Goal: Task Accomplishment & Management: Use online tool/utility

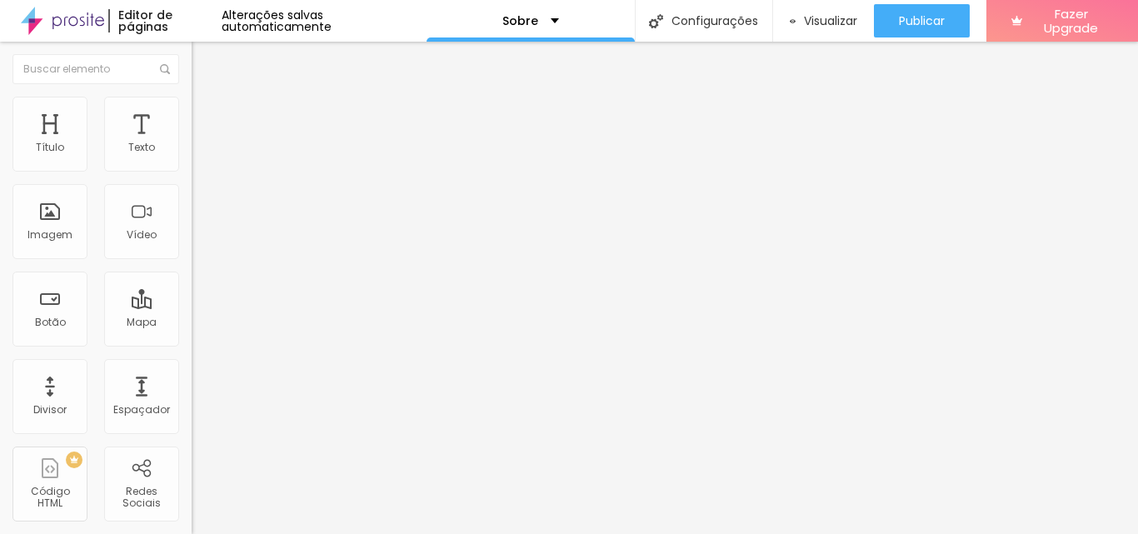
click at [192, 143] on span "Trocar imagem" at bounding box center [237, 136] width 91 height 14
click at [207, 112] on span "Estilo" at bounding box center [220, 108] width 26 height 14
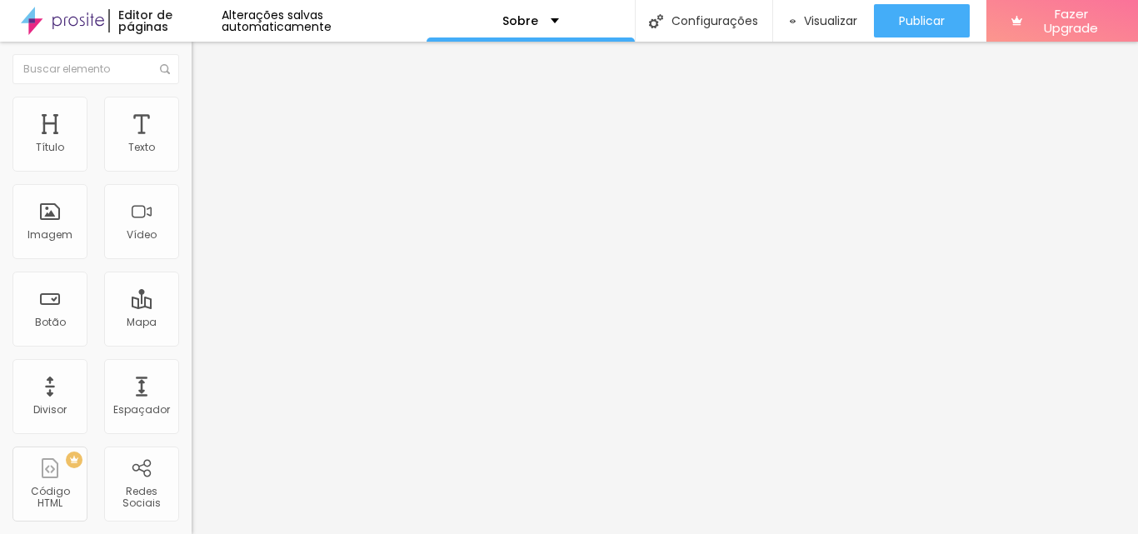
type input "65"
type input "70"
type input "65"
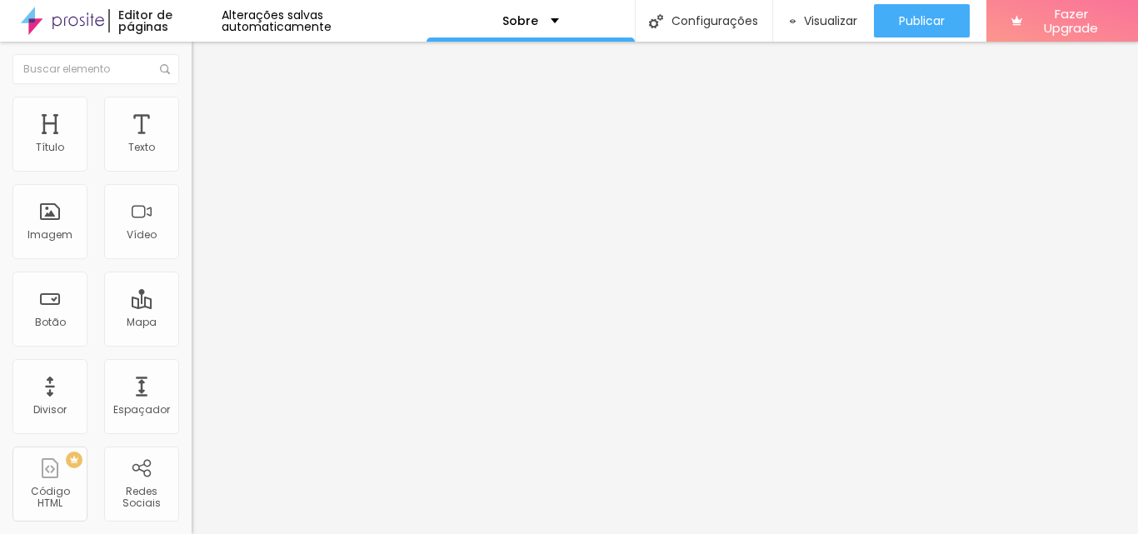
type input "65"
type input "60"
type input "55"
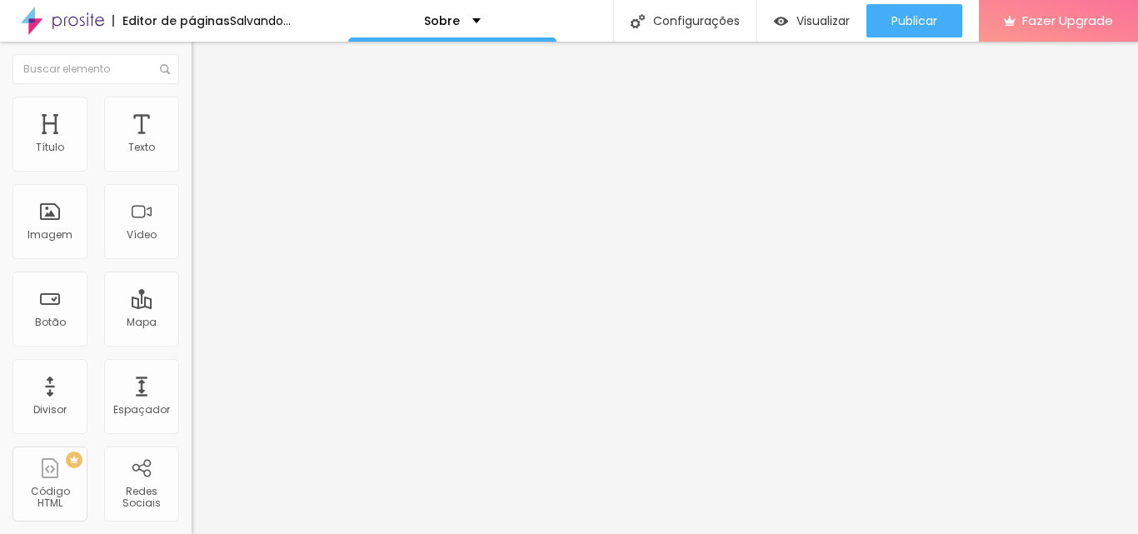
type input "60"
type input "65"
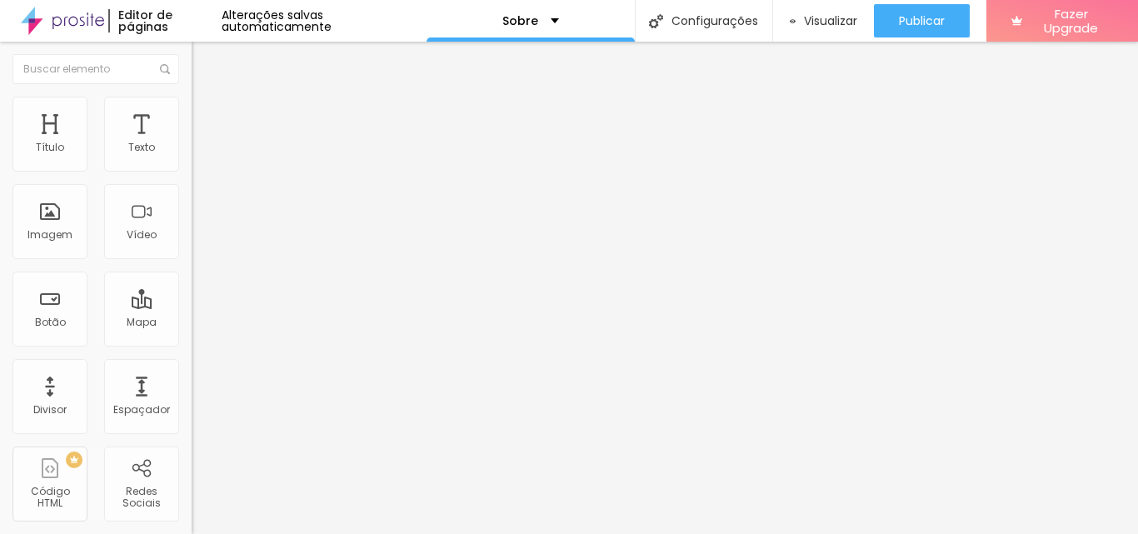
type input "65"
click at [192, 171] on input "range" at bounding box center [245, 163] width 107 height 13
type input "5"
type input "7"
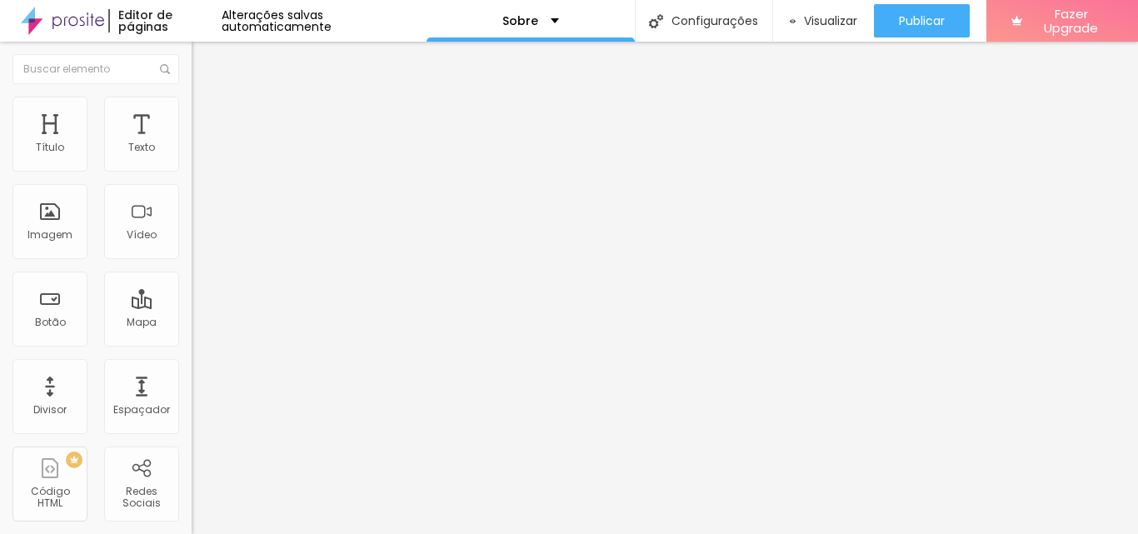
type input "7"
type input "23"
type input "25"
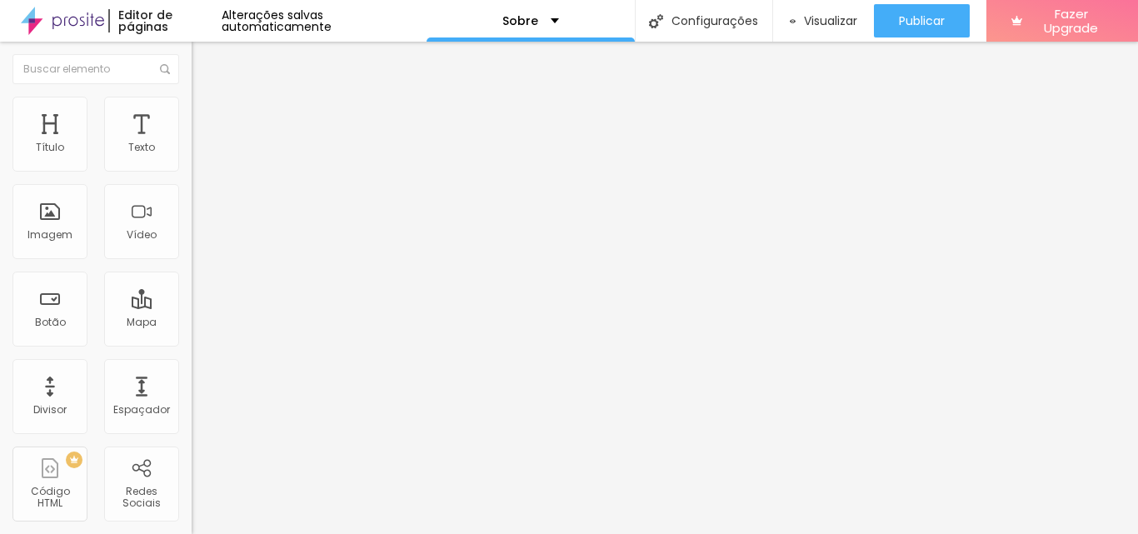
type input "26"
type input "28"
type input "30"
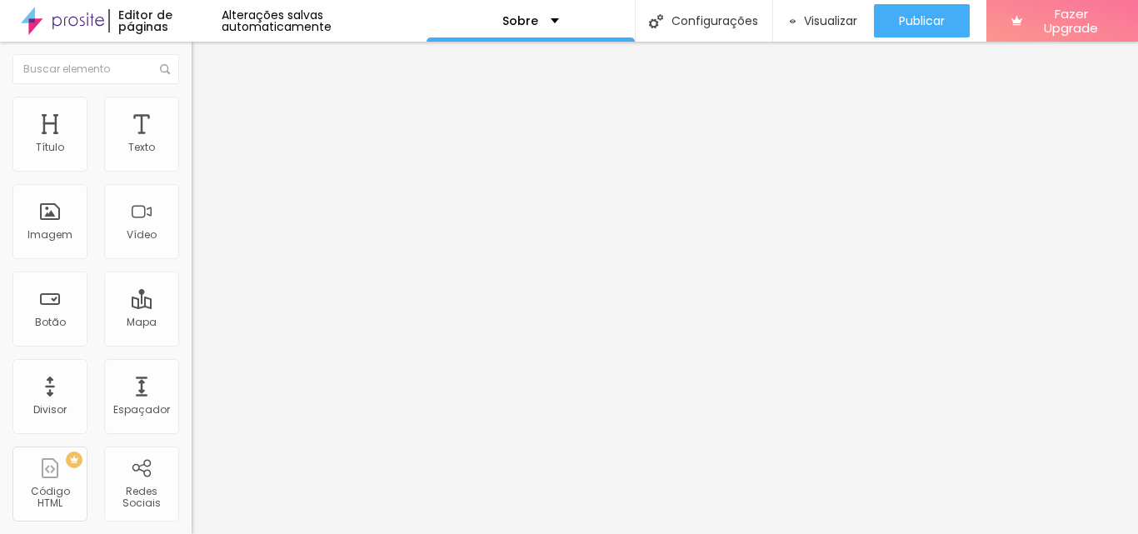
type input "30"
type input "31"
type input "33"
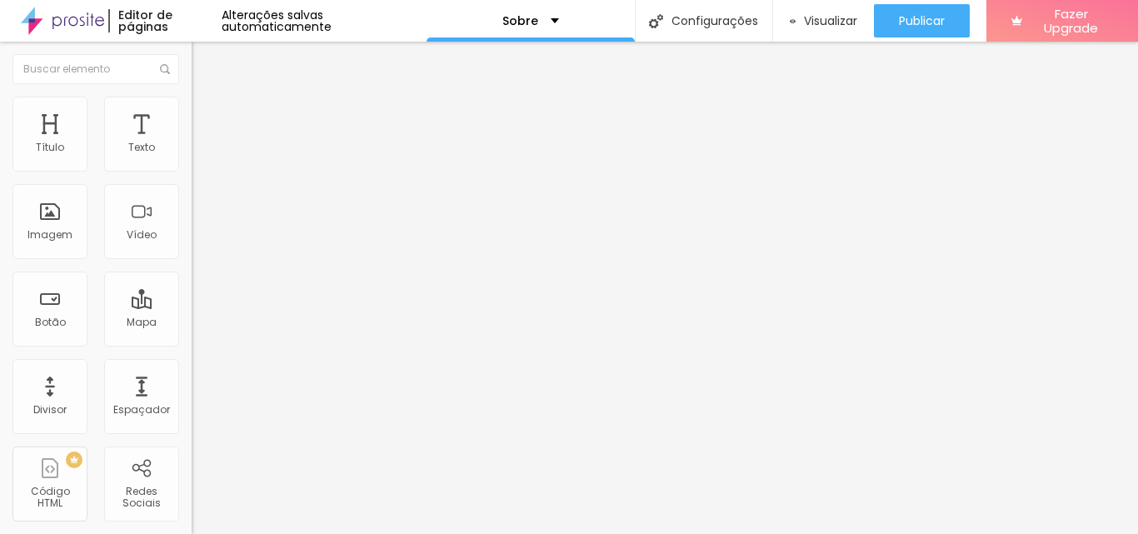
type input "35"
type input "36"
type input "38"
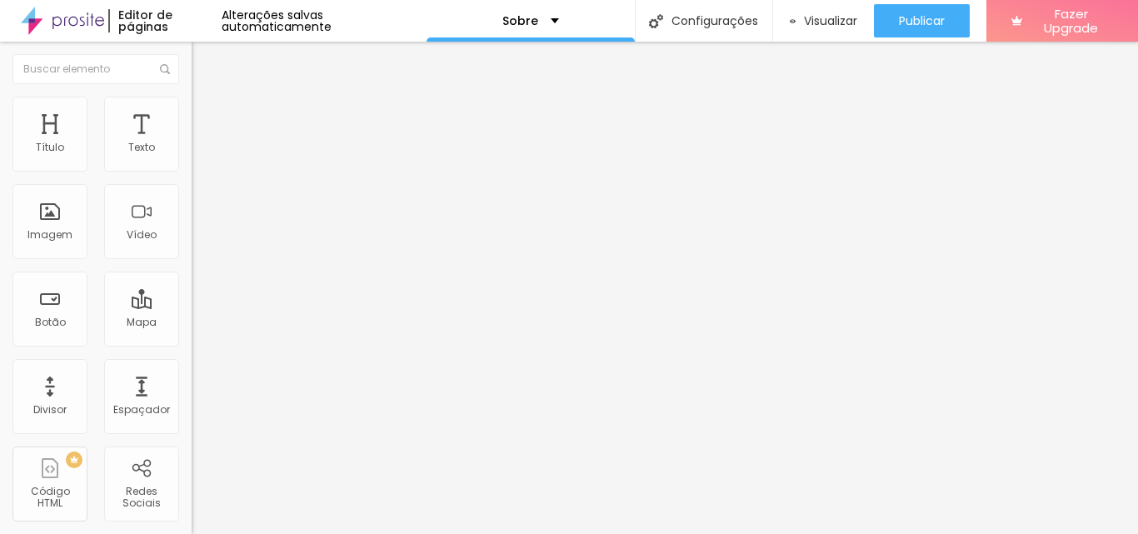
type input "38"
type input "39"
type input "41"
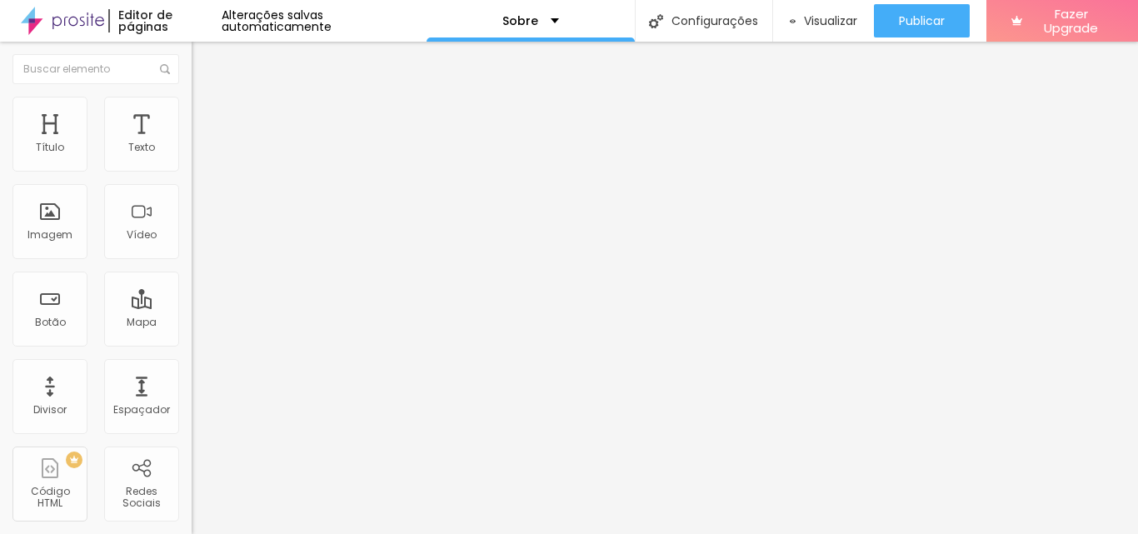
type input "43"
type input "44"
type input "51"
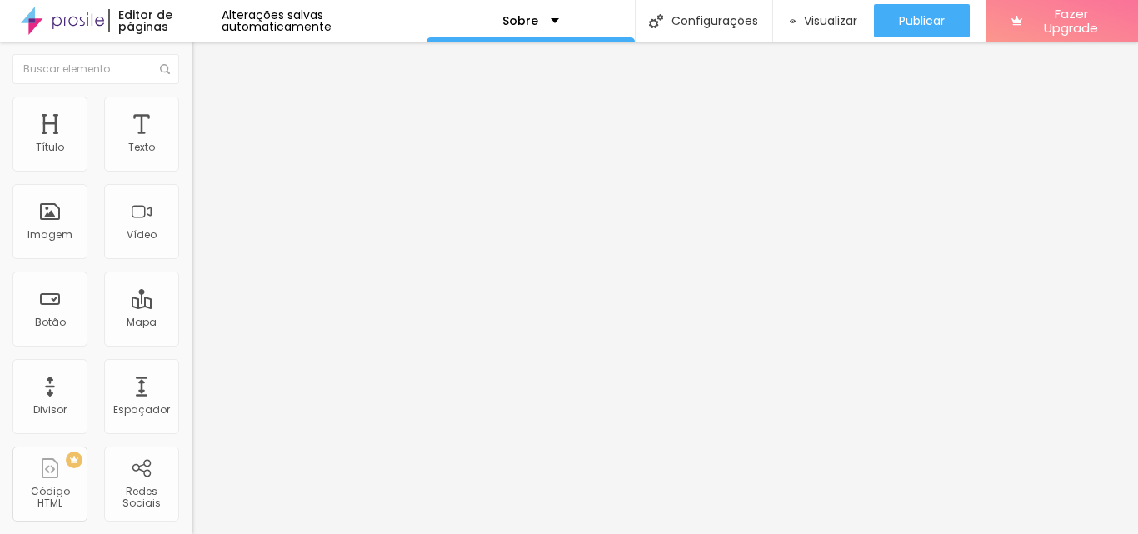
type input "51"
type input "56"
type input "58"
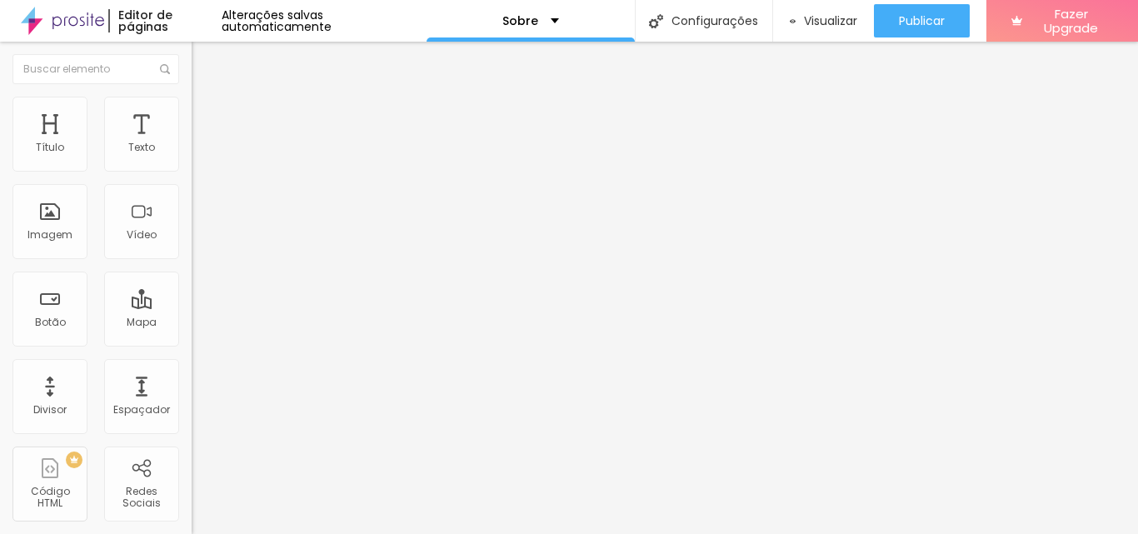
type input "59"
type input "63"
type input "64"
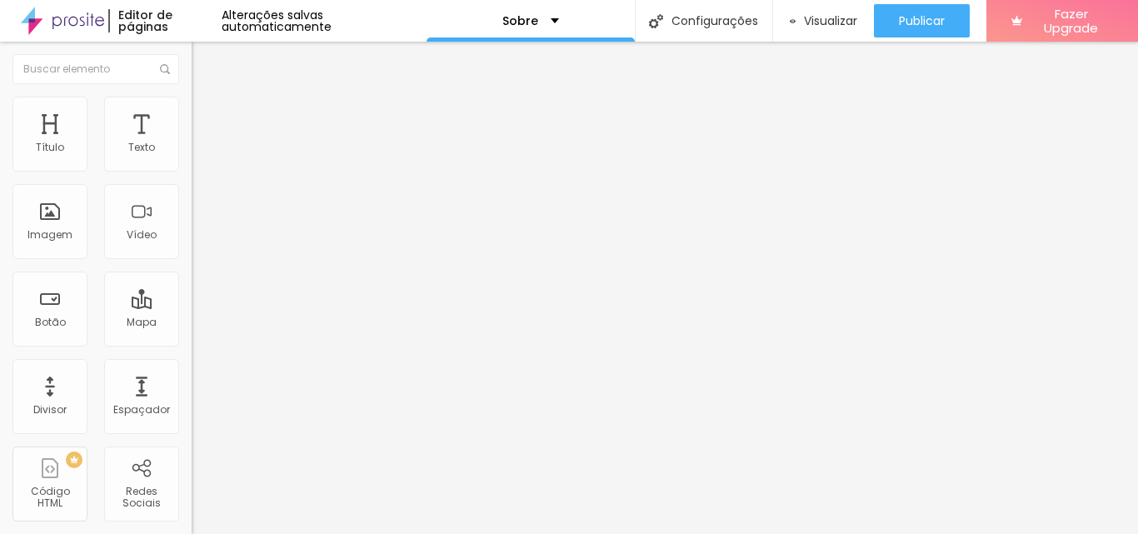
type input "64"
type input "67"
type input "69"
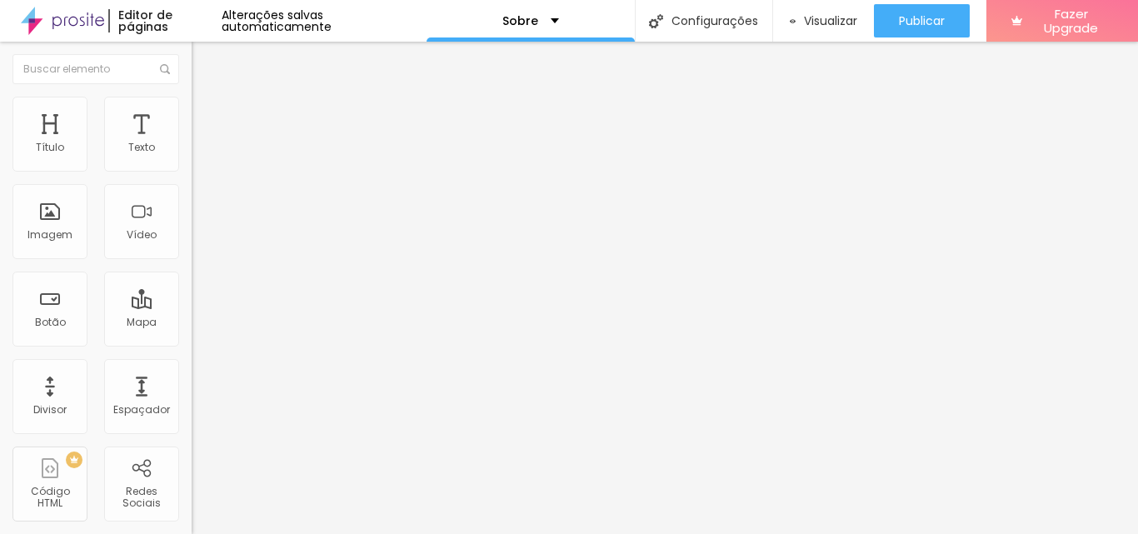
type input "71"
type input "72"
type input "74"
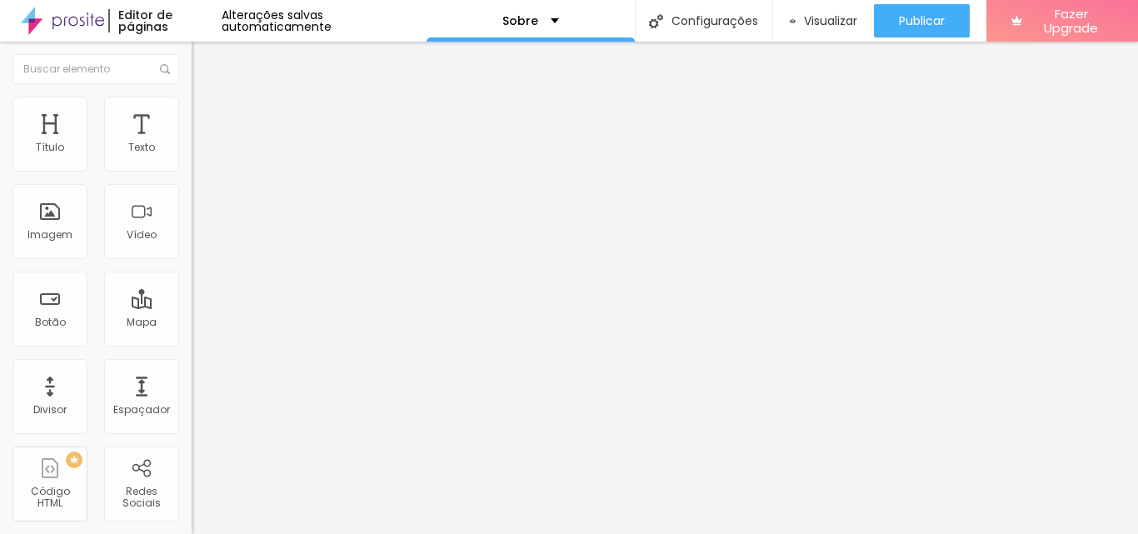
type input "74"
type input "82"
type input "87"
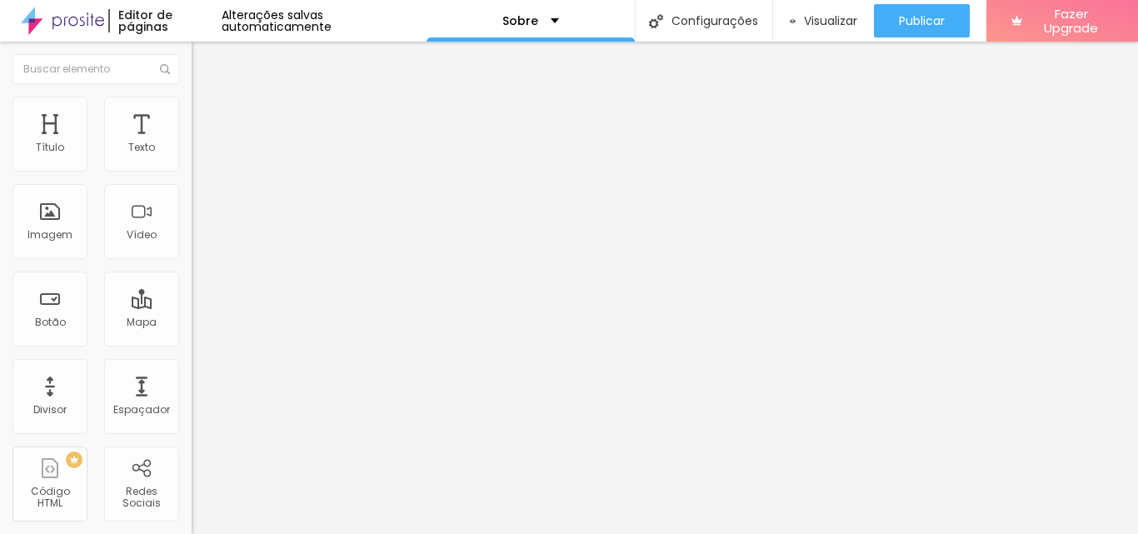
type input "95"
type input "100"
type input "102"
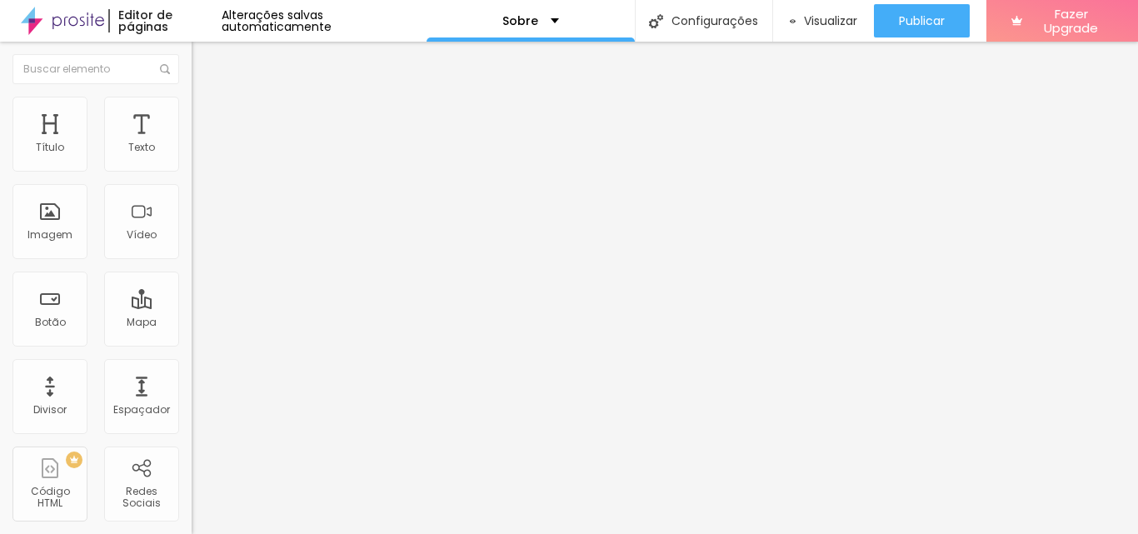
type input "102"
type input "104"
type input "109"
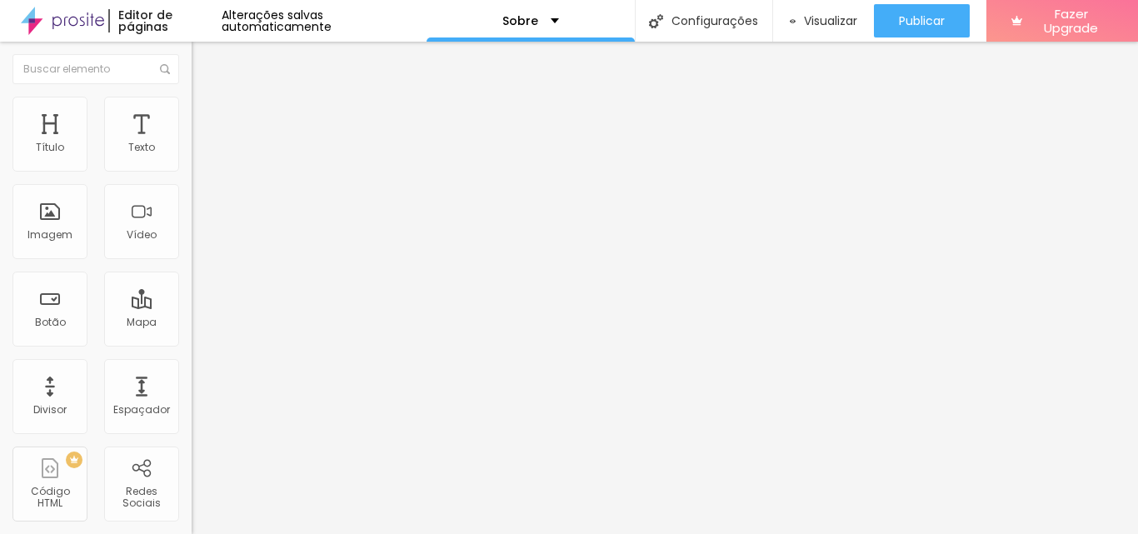
type input "110"
type input "112"
type input "114"
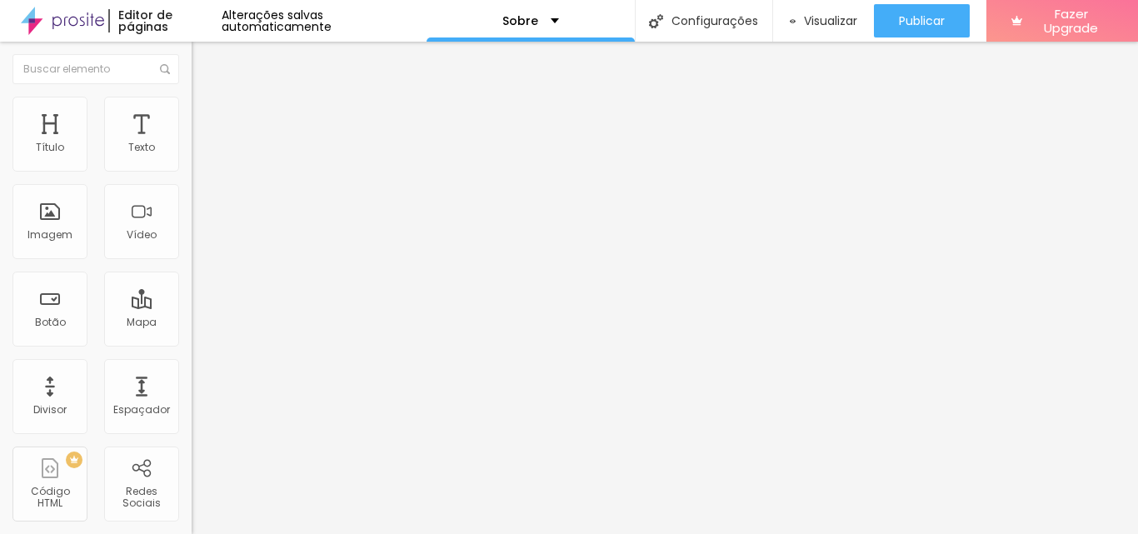
type input "114"
type input "115"
type input "118"
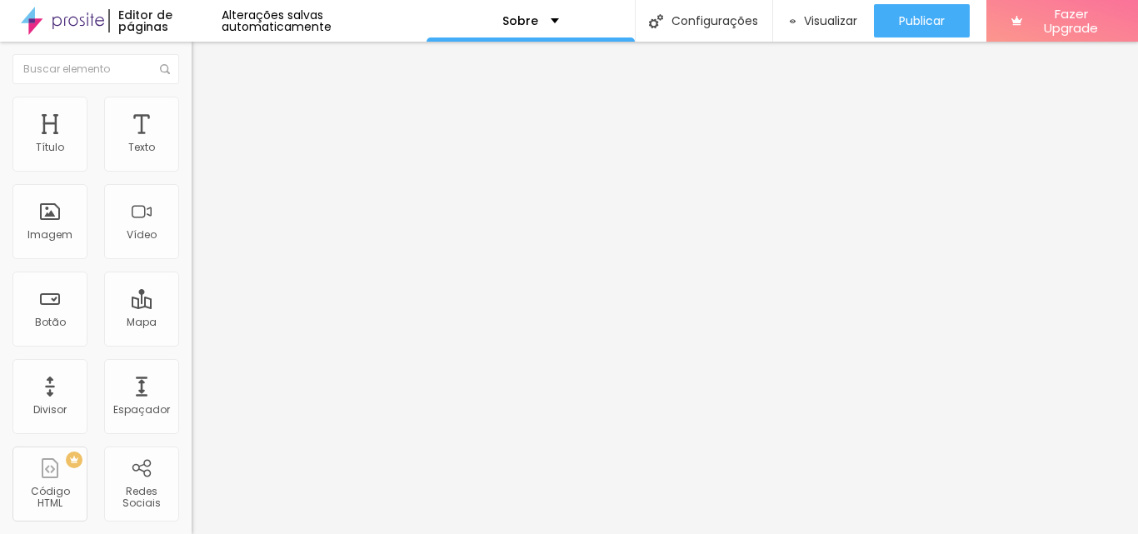
type input "123"
type input "128"
type input "130"
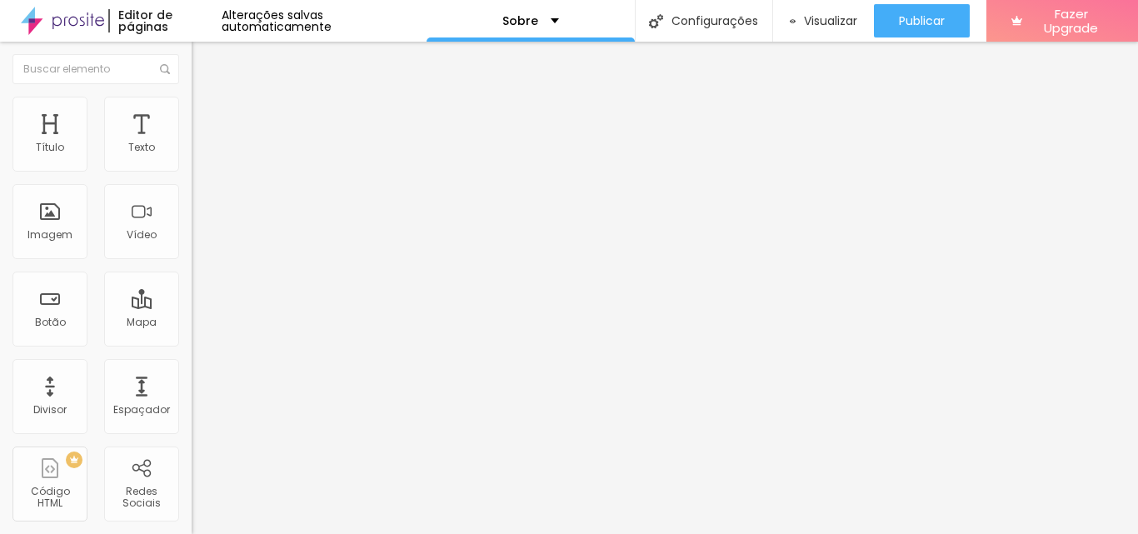
type input "130"
type input "132"
type input "135"
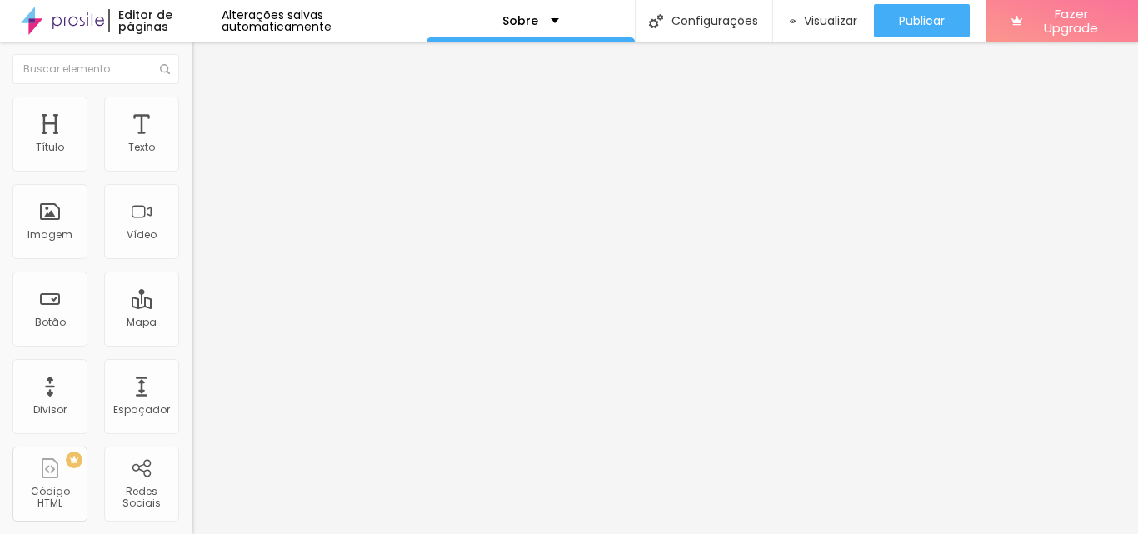
type input "138"
type input "142"
type input "146"
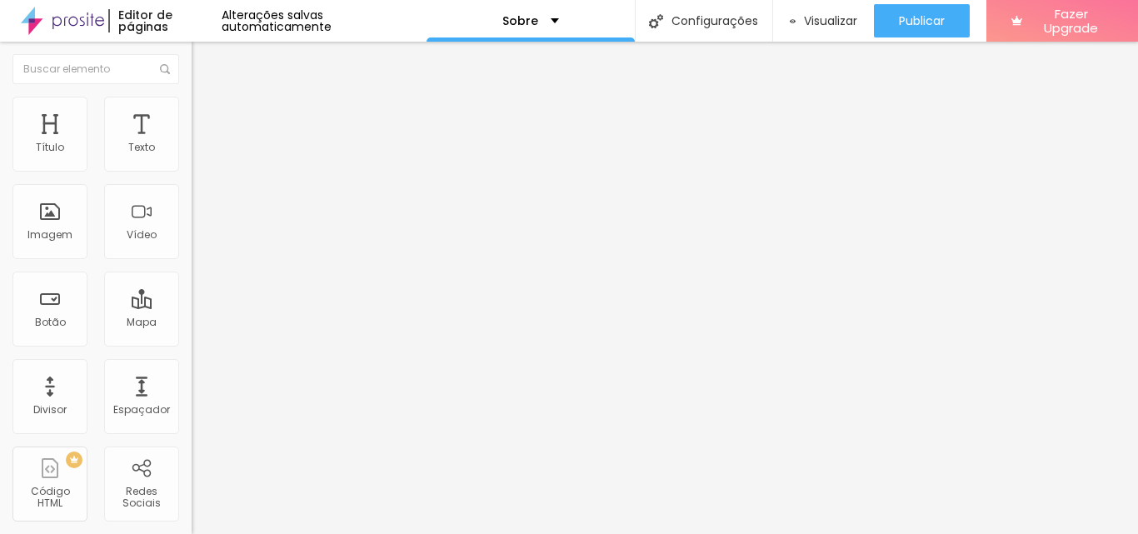
type input "146"
type input "163"
type input "189"
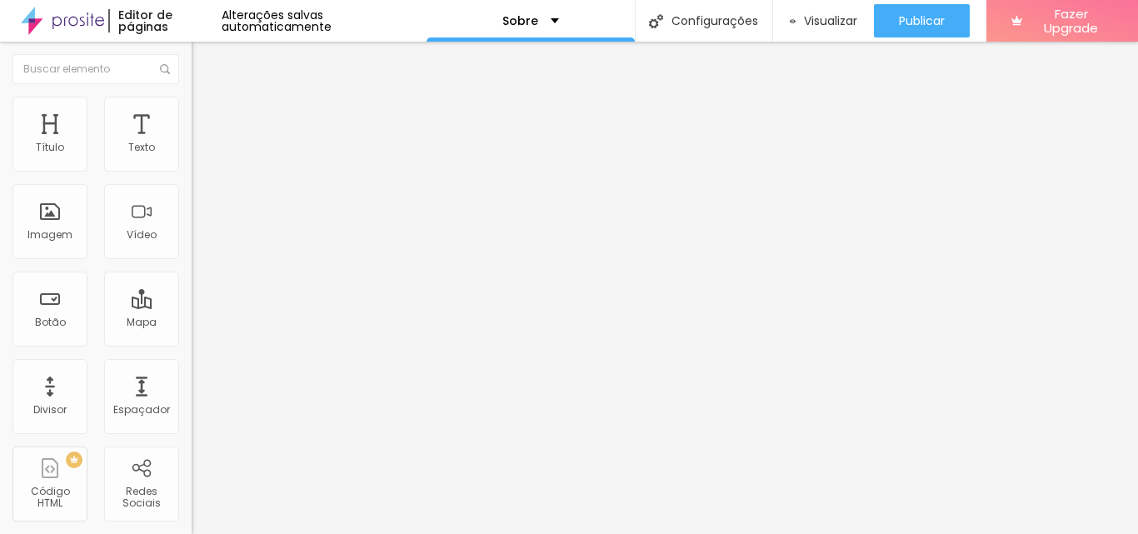
type input "193"
type input "194"
type input "196"
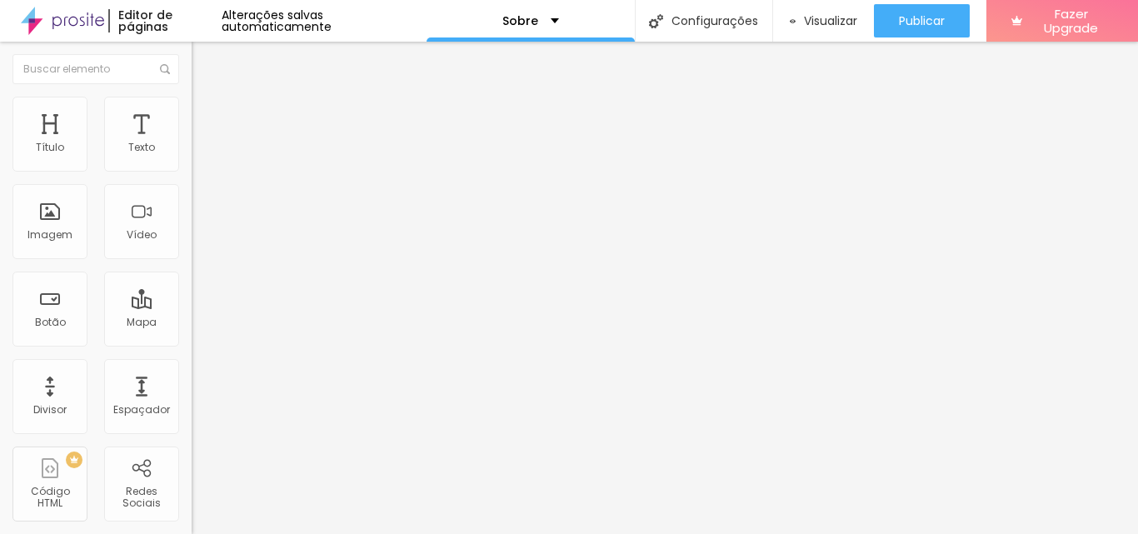
type input "196"
type input "200"
drag, startPoint x: 42, startPoint y: 212, endPoint x: 191, endPoint y: 237, distance: 151.3
type input "200"
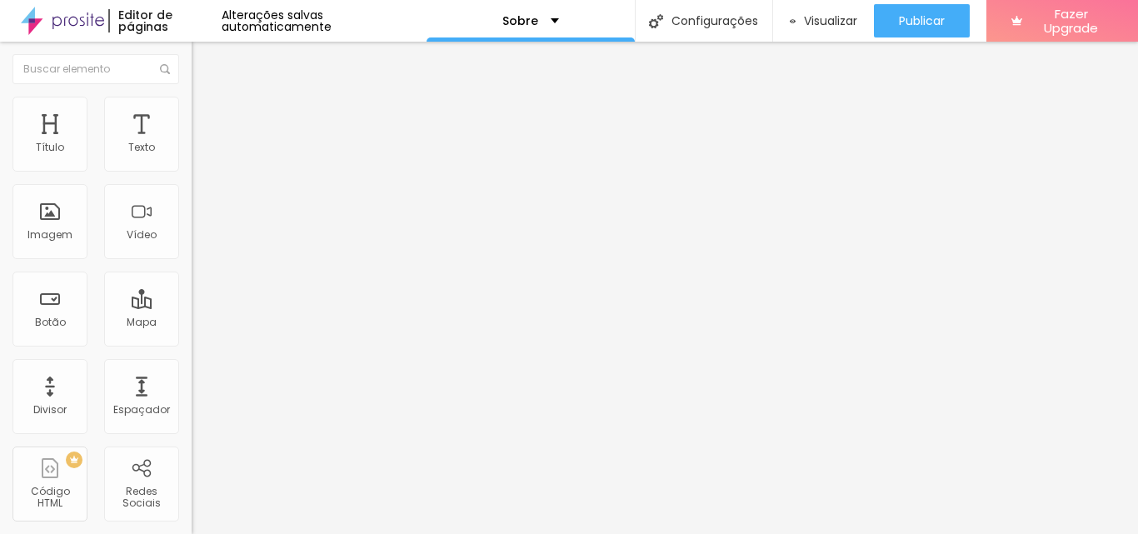
click at [192, 366] on input "range" at bounding box center [245, 372] width 107 height 13
click at [192, 113] on li "Avançado" at bounding box center [288, 121] width 192 height 17
click at [805, 21] on span "Visualizar" at bounding box center [830, 20] width 53 height 13
click at [192, 113] on li "Avançado" at bounding box center [288, 121] width 192 height 17
click at [86, 227] on div "Imagem" at bounding box center [49, 221] width 75 height 75
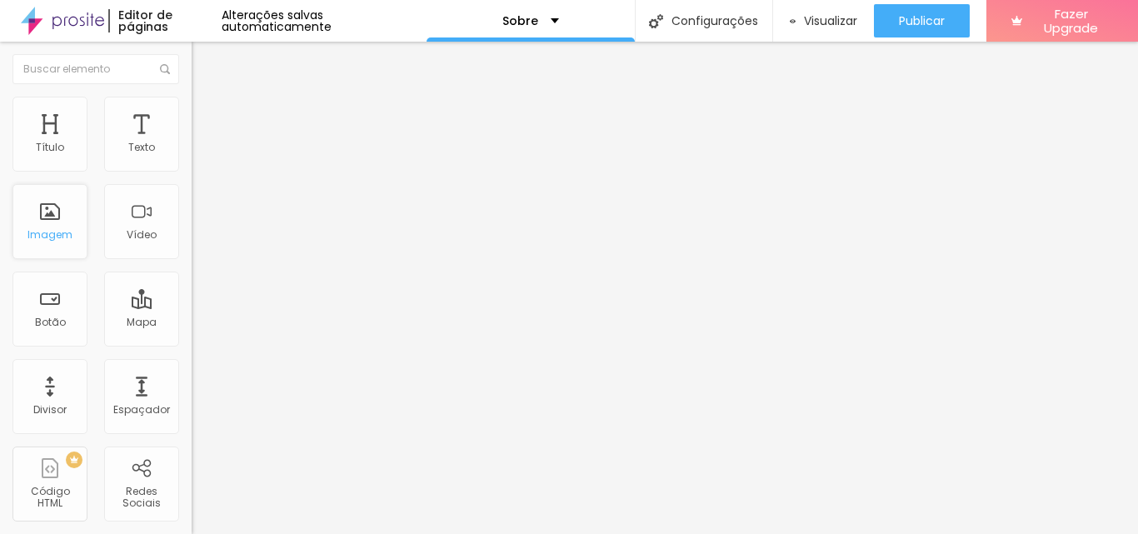
click at [64, 222] on div "Imagem" at bounding box center [49, 221] width 75 height 75
click at [67, 207] on div "Imagem" at bounding box center [49, 221] width 75 height 75
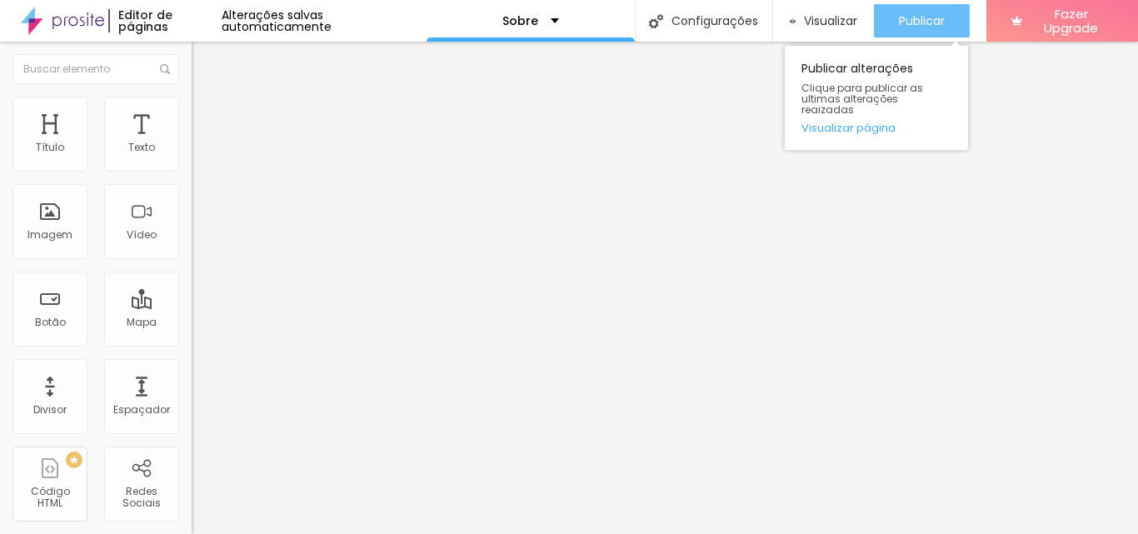
click at [914, 36] on div "Publicar" at bounding box center [922, 20] width 46 height 33
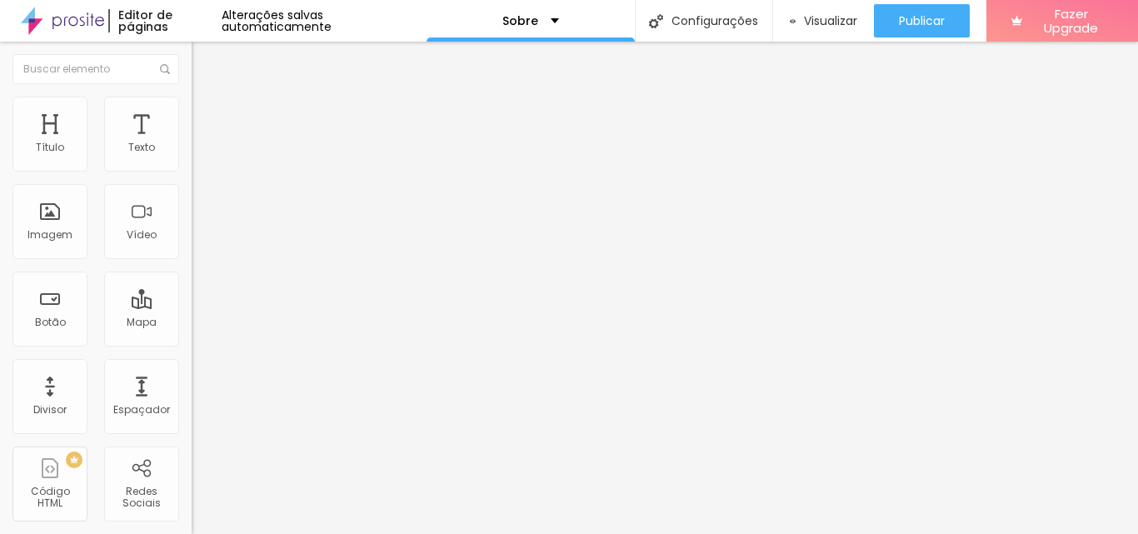
type input "1.5"
type input "1.6"
type input "1.7"
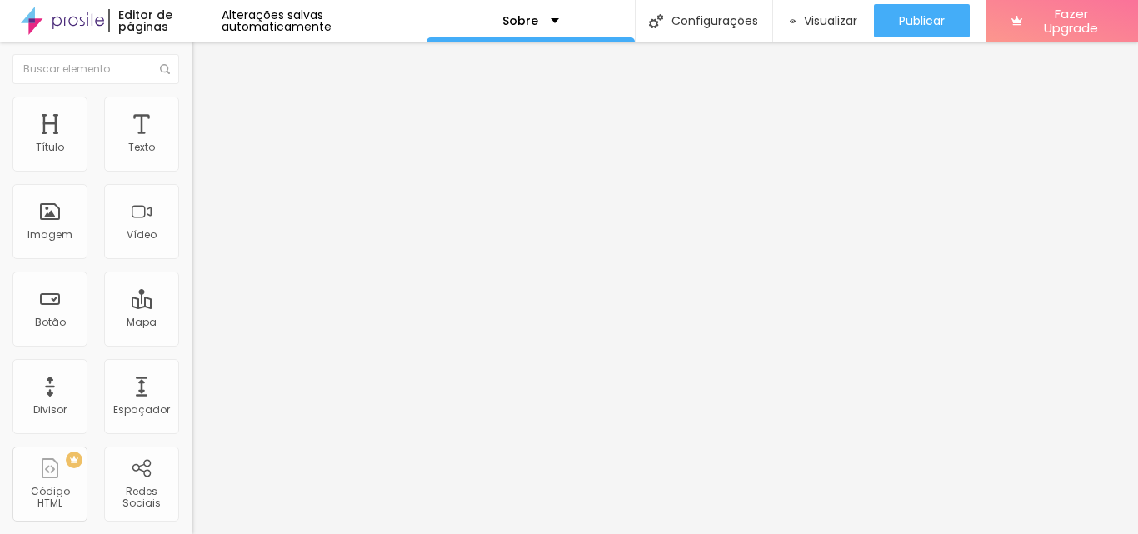
type input "1.7"
type input "1.8"
type input "1.7"
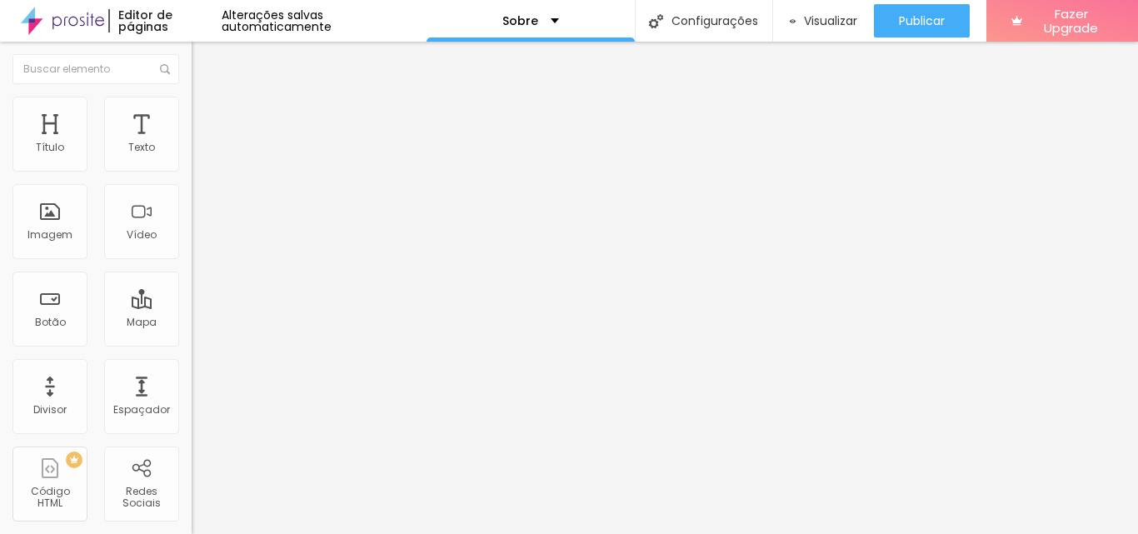
drag, startPoint x: 110, startPoint y: 230, endPoint x: 123, endPoint y: 227, distance: 13.6
type input "1.7"
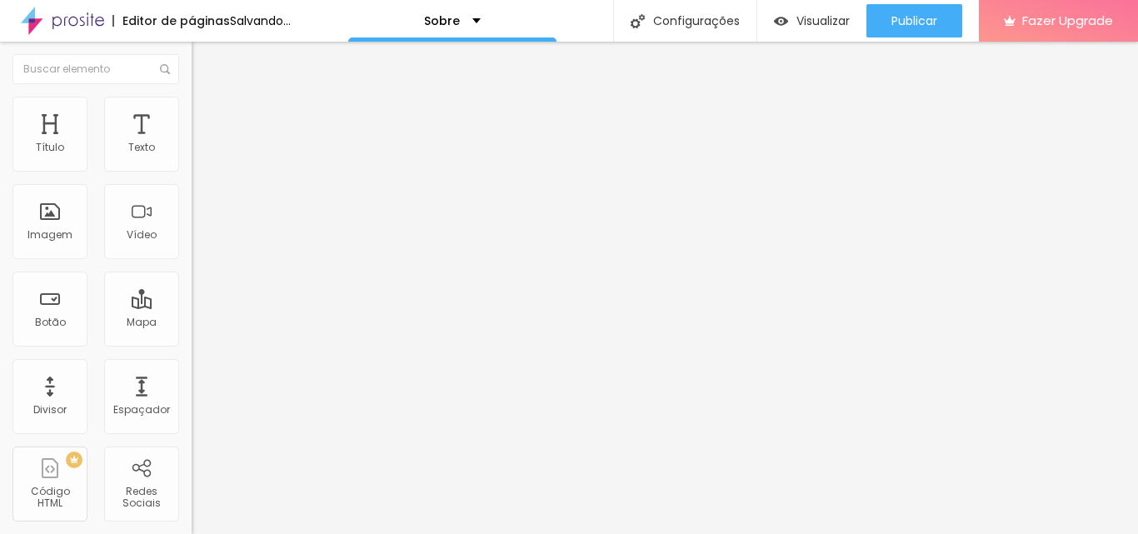
type input "3"
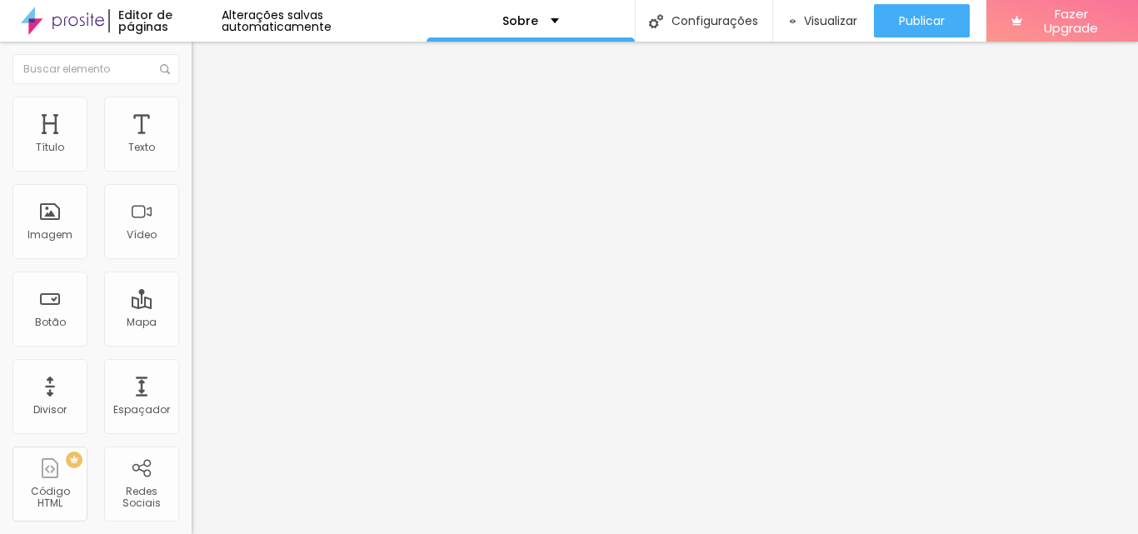
type input "4"
type input "5"
type input "4"
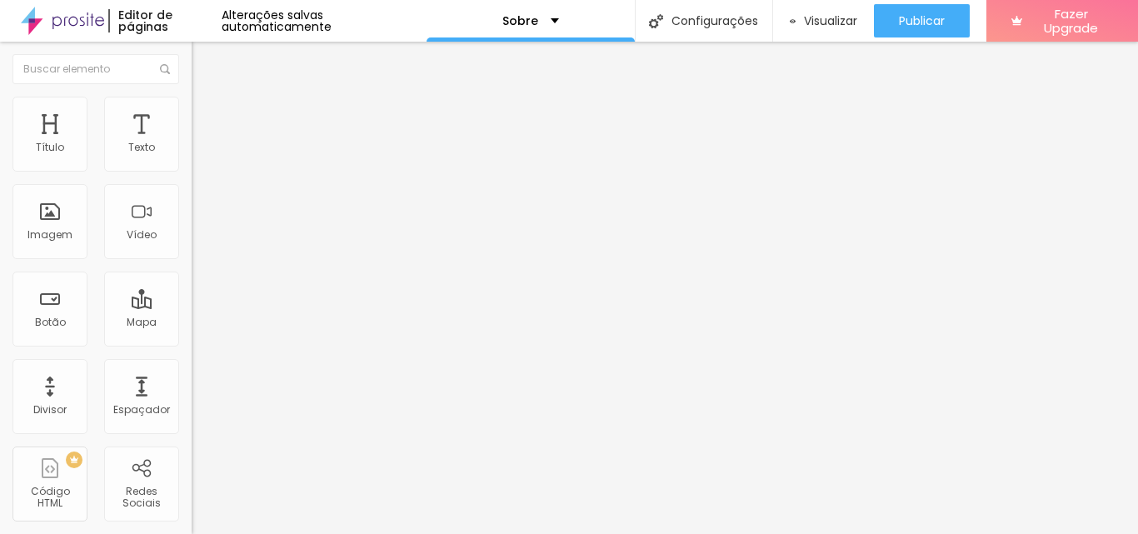
type input "4"
type input "0.3"
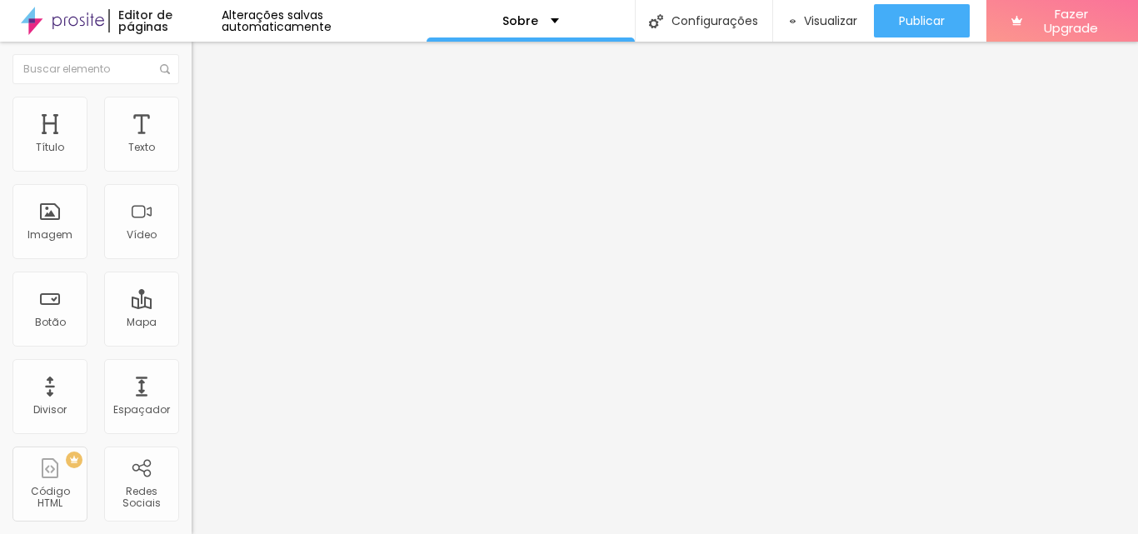
type input "0.4"
type input "0.5"
type input "0.6"
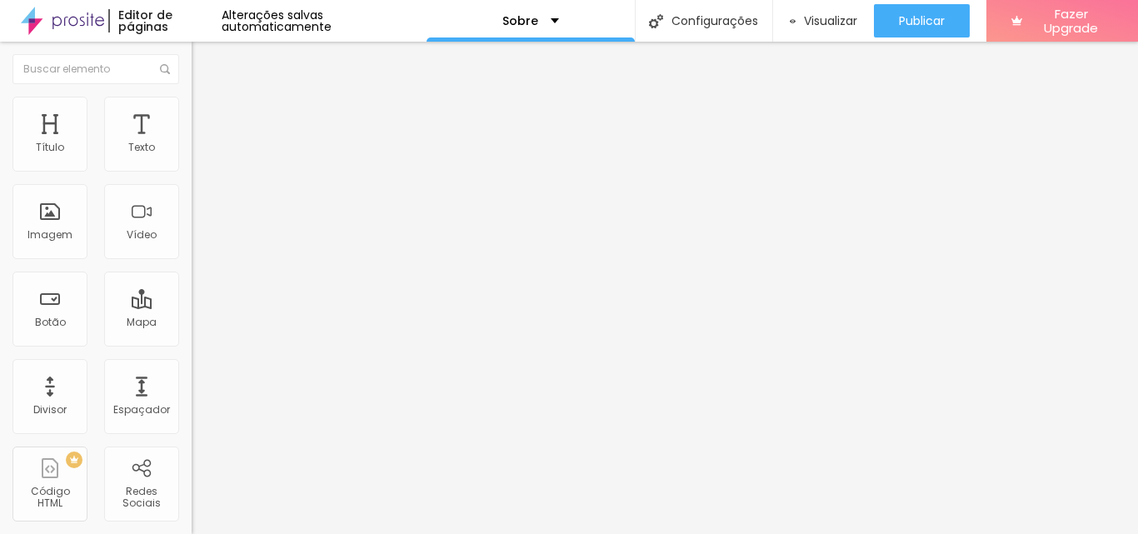
type input "0.6"
type input "0.7"
type input "0.6"
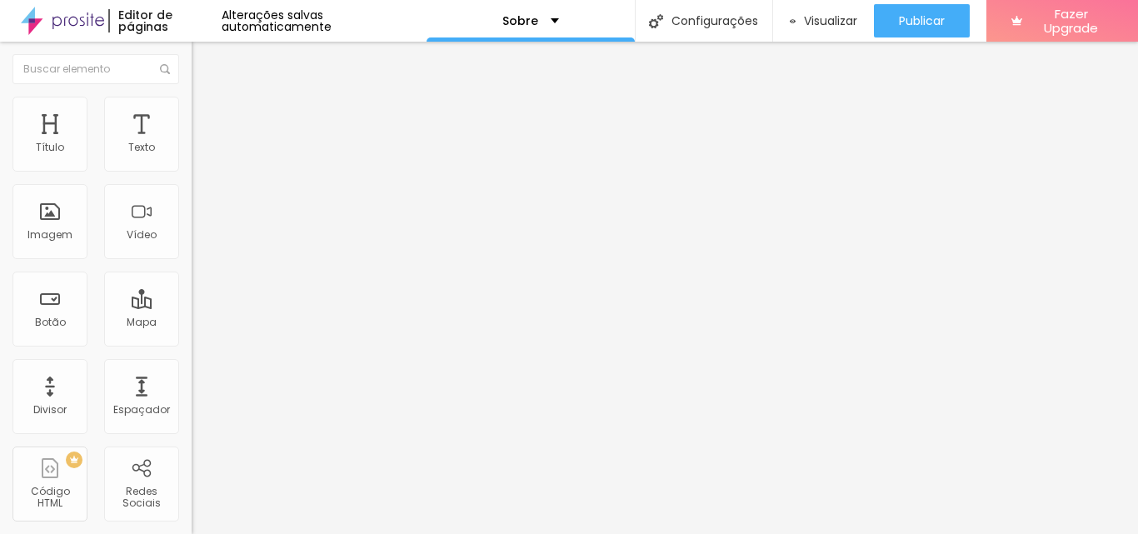
type input "0.5"
type input "0.4"
type input "0.3"
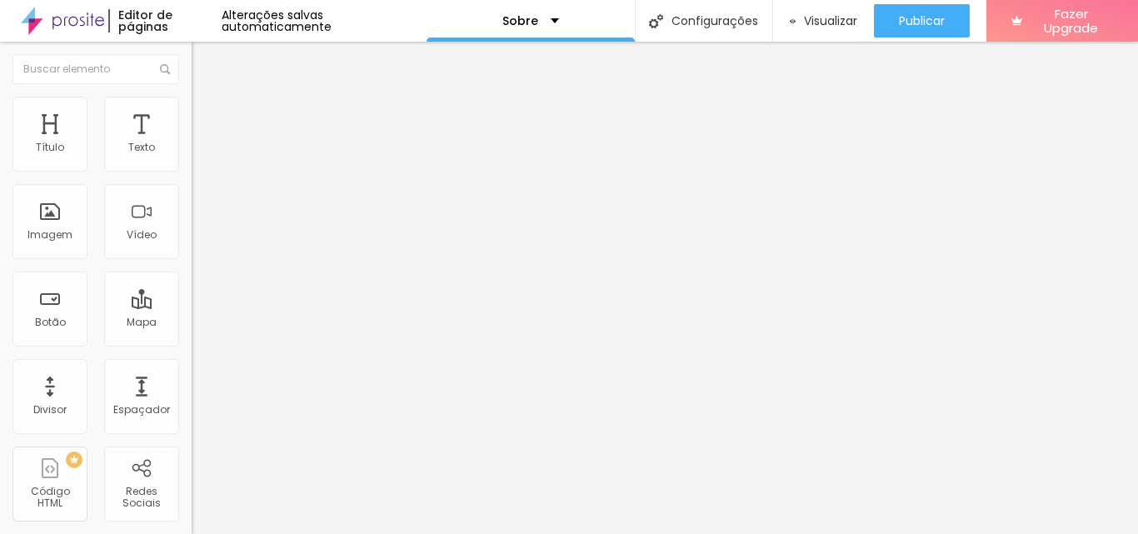
type input "0.3"
type input "0.2"
type input "0.3"
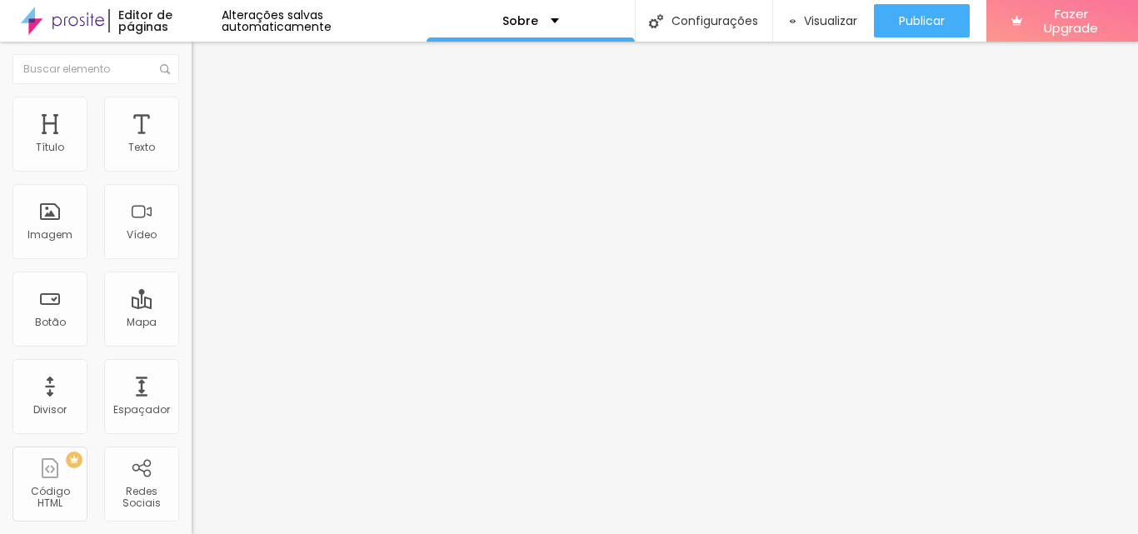
type input "0.5"
type input "0.6"
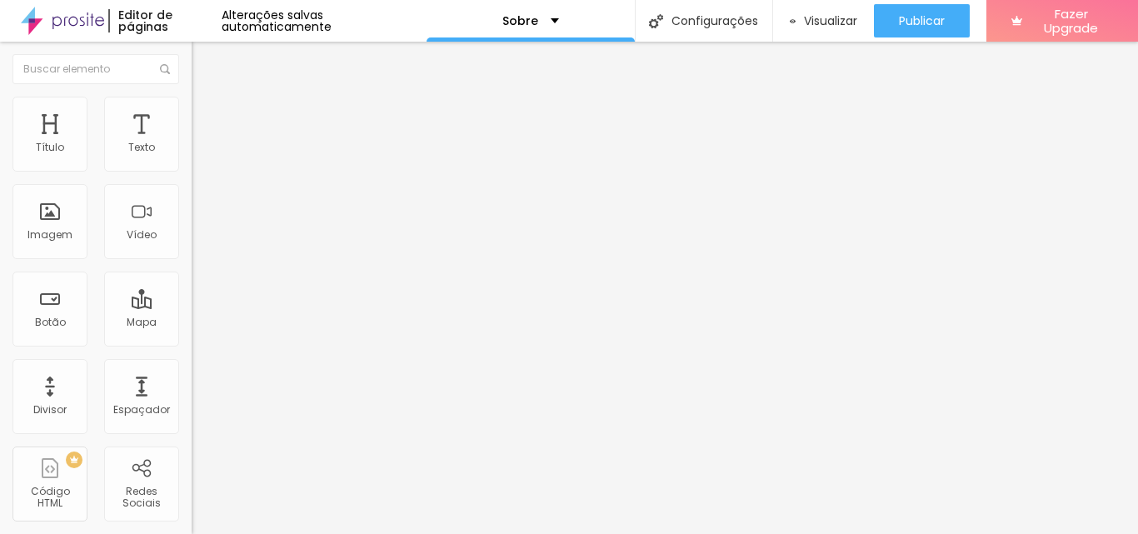
type input "15"
type input "14"
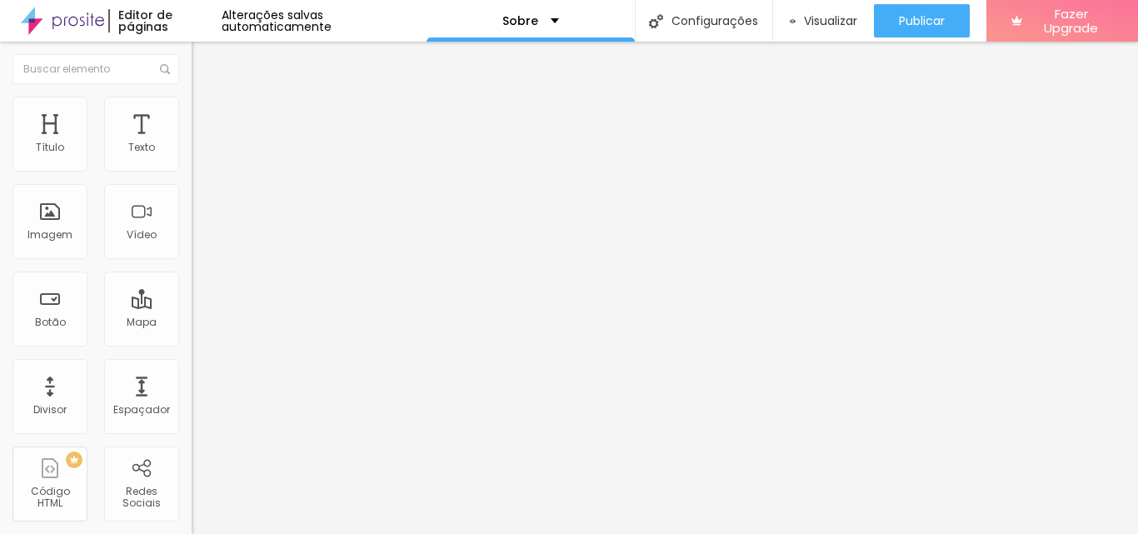
type input "15"
type input "16"
type input "15"
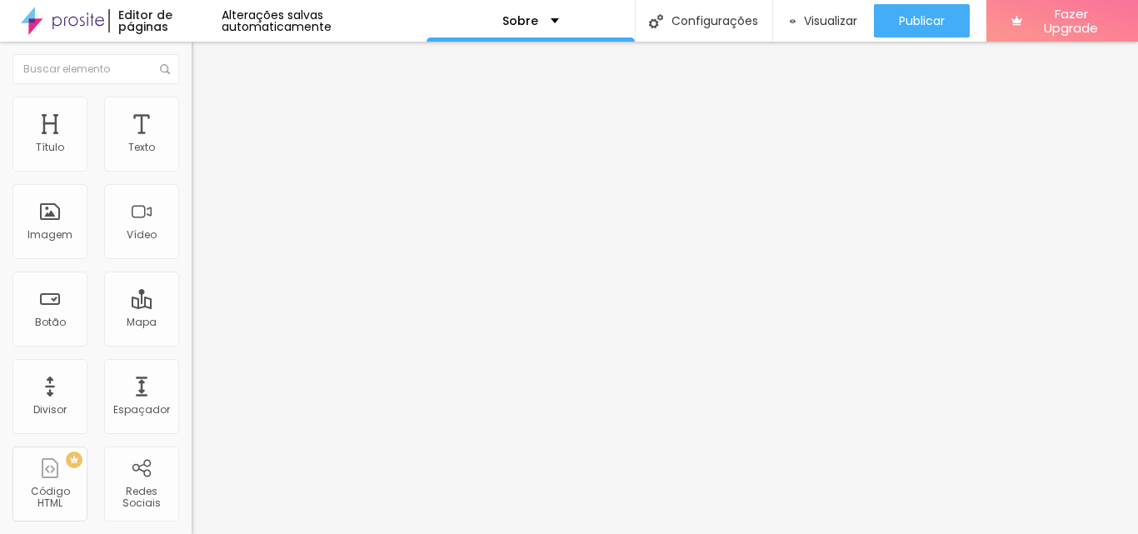
type input "15"
type input "16"
type input "15"
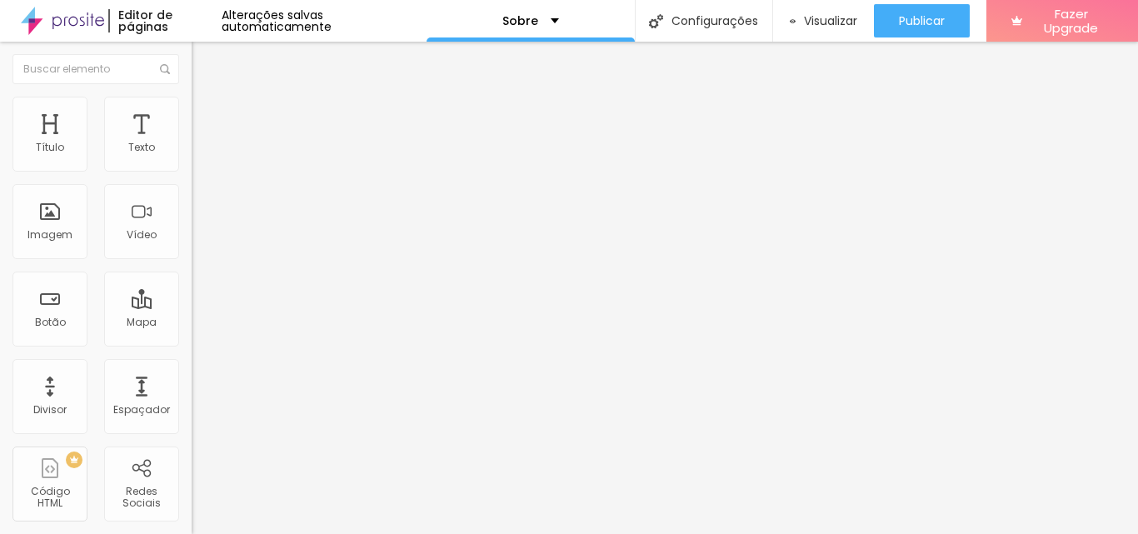
type input "15"
click at [192, 307] on input "range" at bounding box center [245, 313] width 107 height 13
type input "1.6"
type input "1.5"
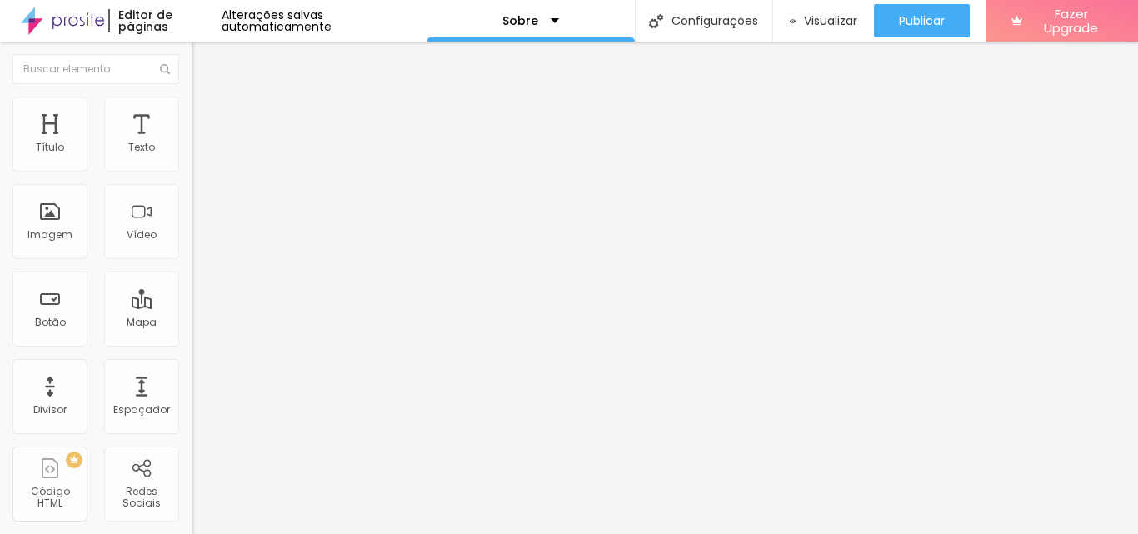
type input "1.5"
type input "1.6"
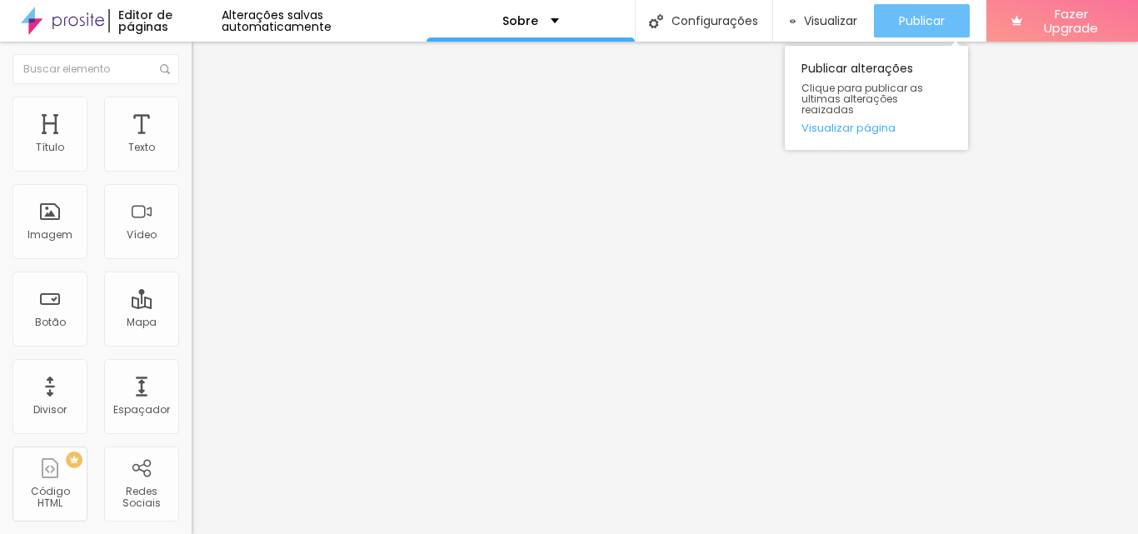
click at [911, 19] on span "Publicar" at bounding box center [922, 20] width 46 height 13
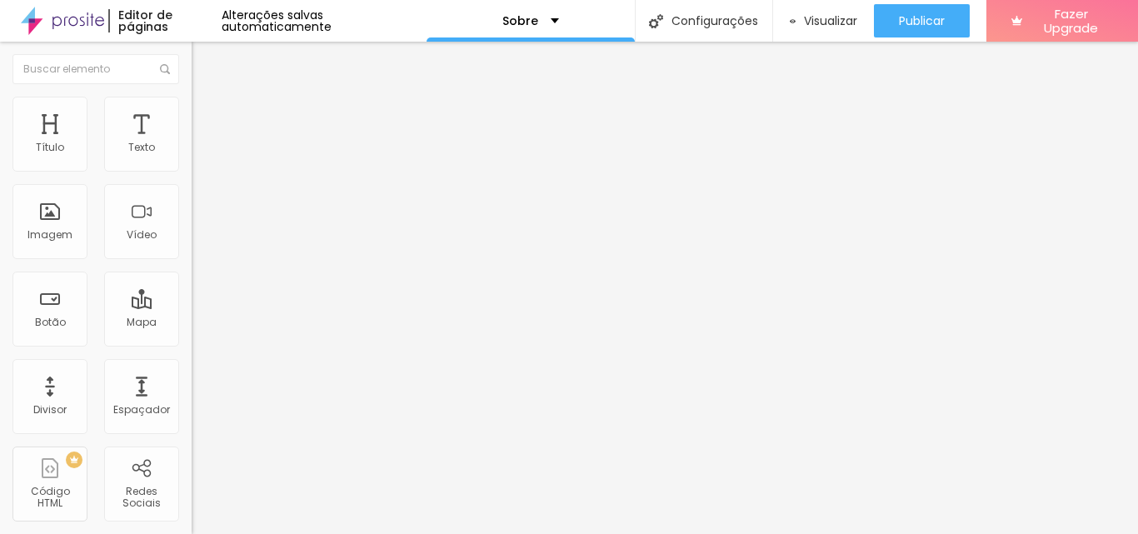
type input "1.6"
type input "1.5"
type input "1.4"
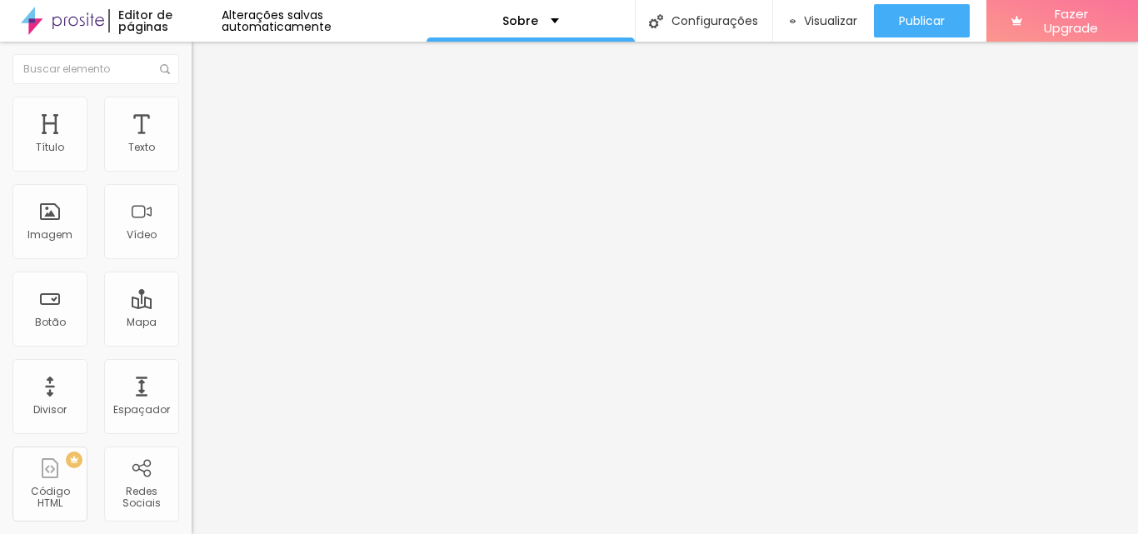
type input "1.3"
type input "1.4"
type input "1.5"
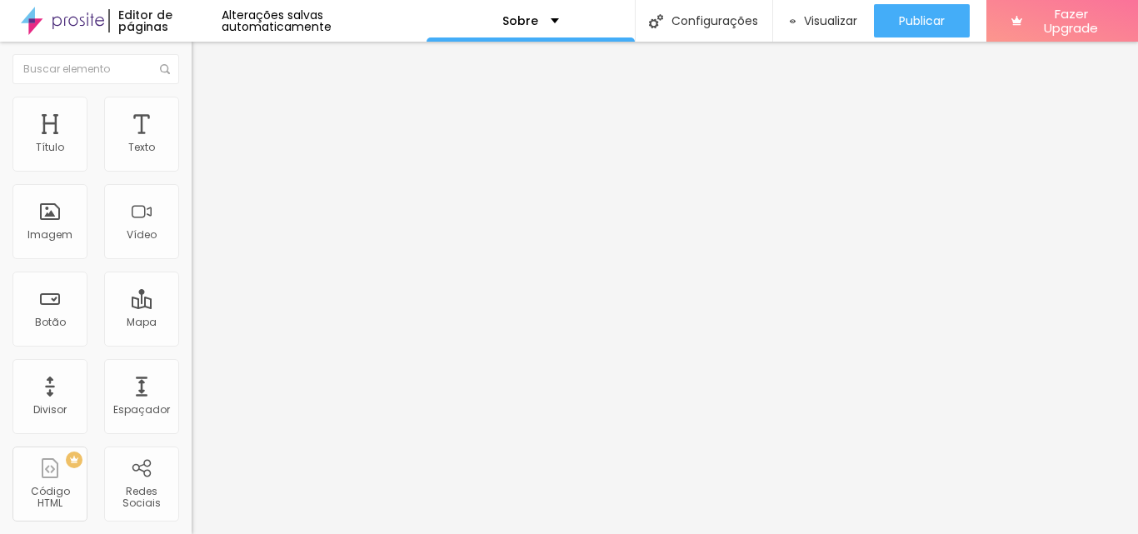
type input "1.5"
type input "1.6"
type input "1.7"
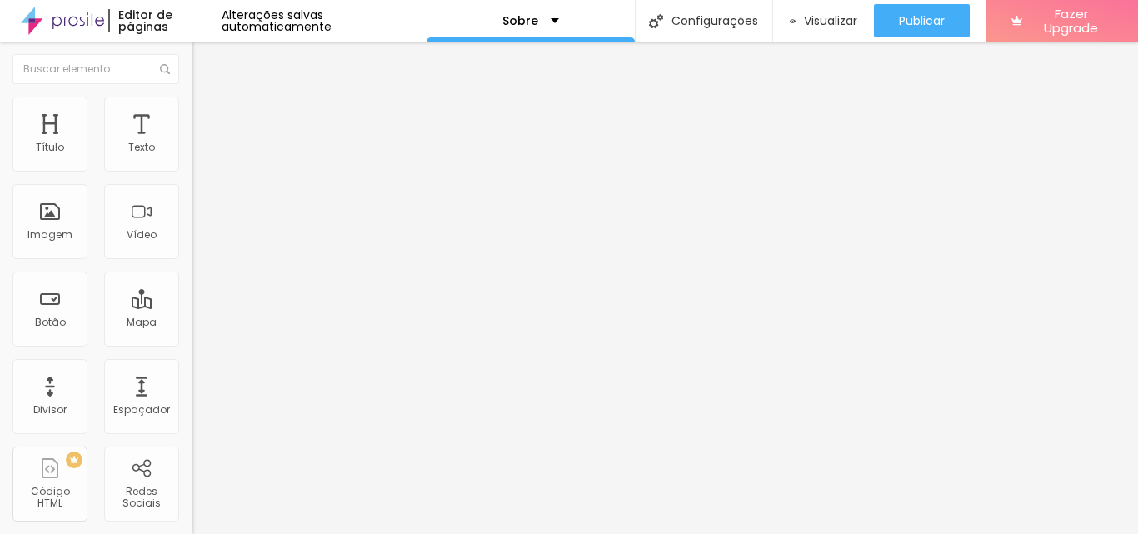
type input "1.7"
type input "0.7"
type input "0.8"
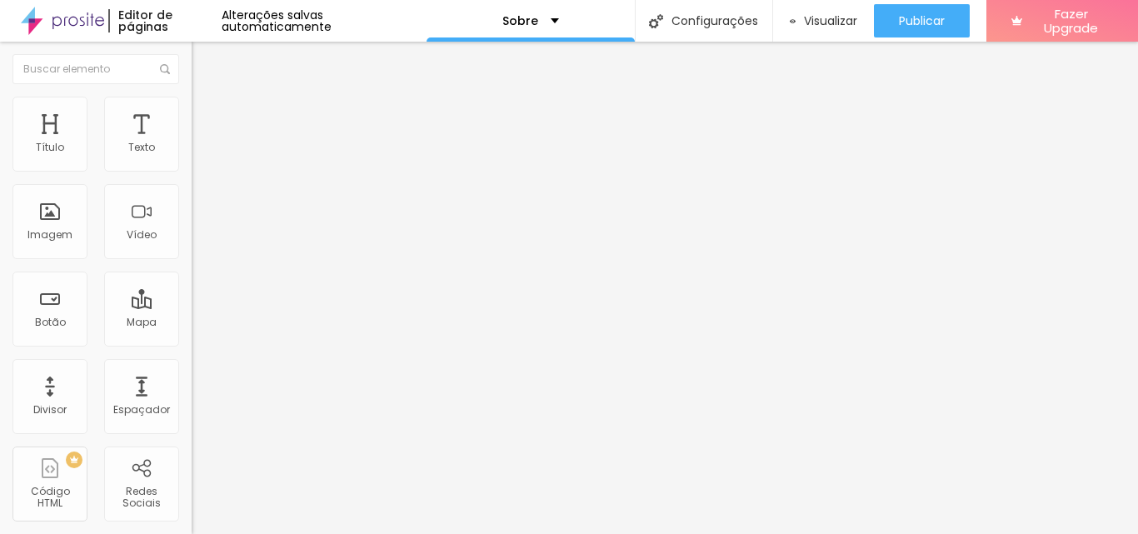
type input "0.8"
type input "0.9"
type input "1"
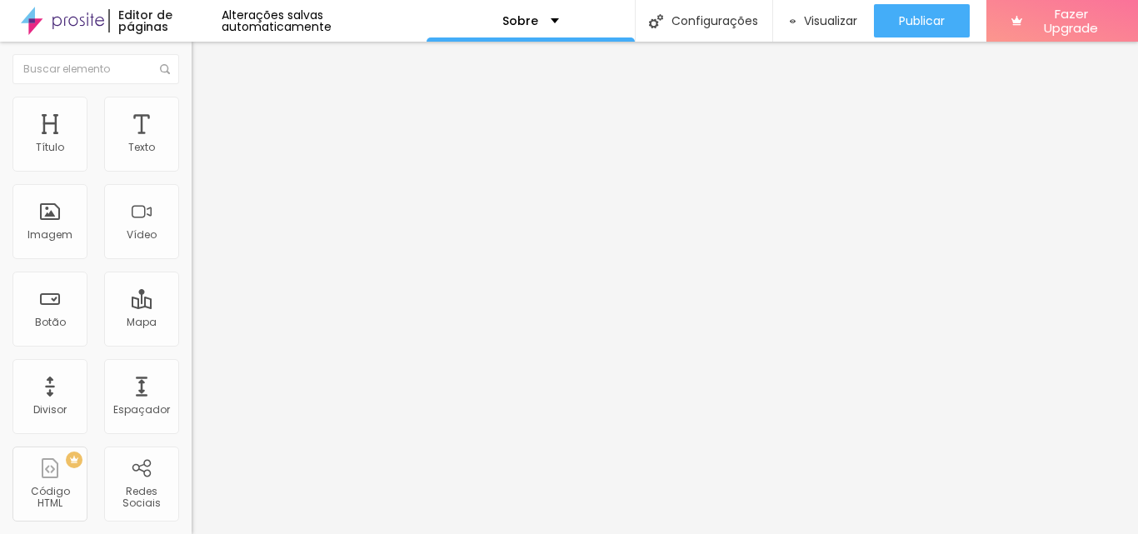
type input "1.1"
type input "1.2"
type input "1.1"
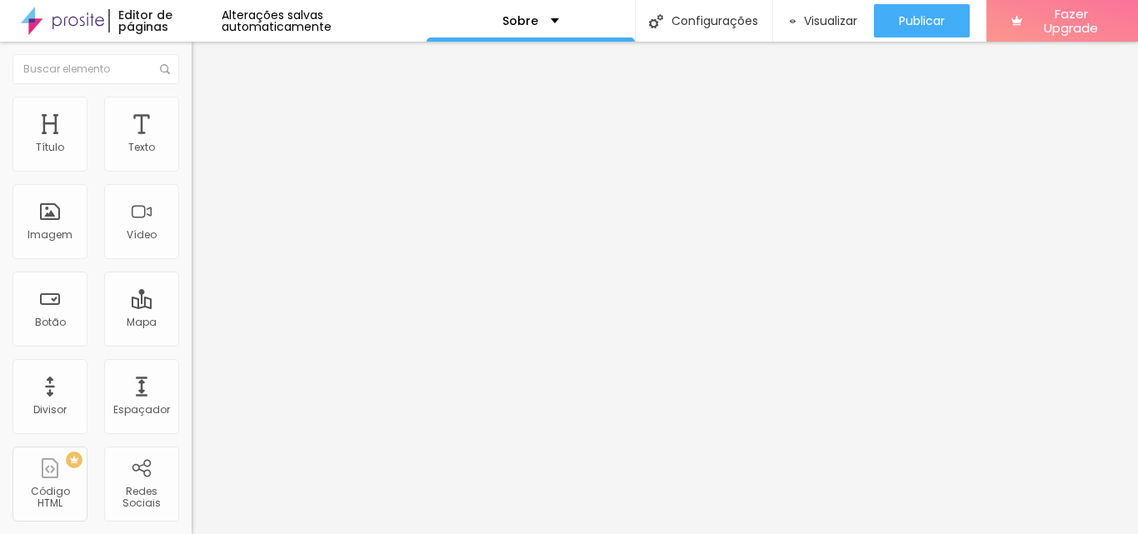
type input "1.1"
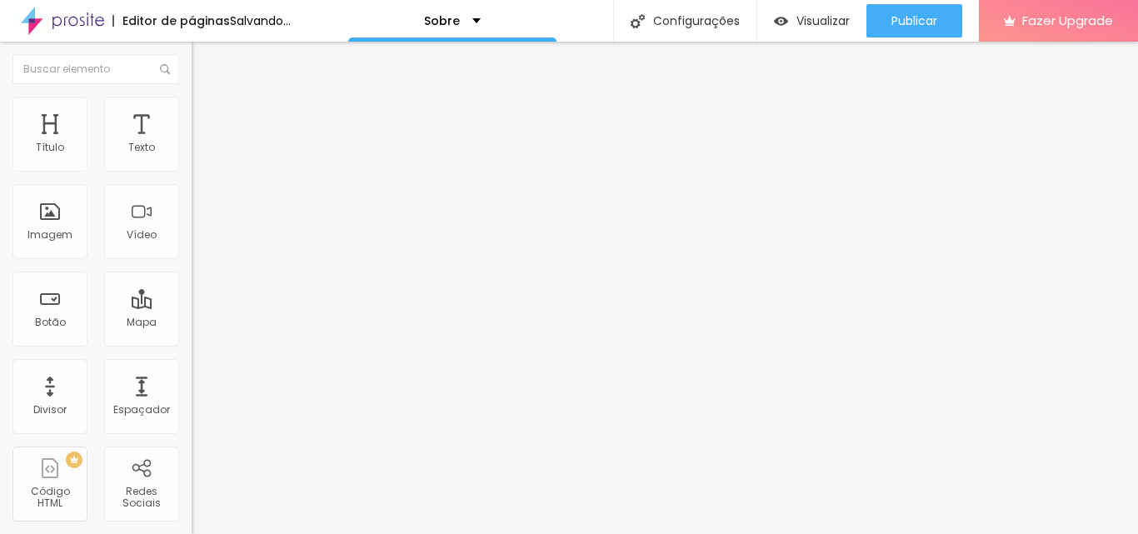
type input "1"
type input "0.9"
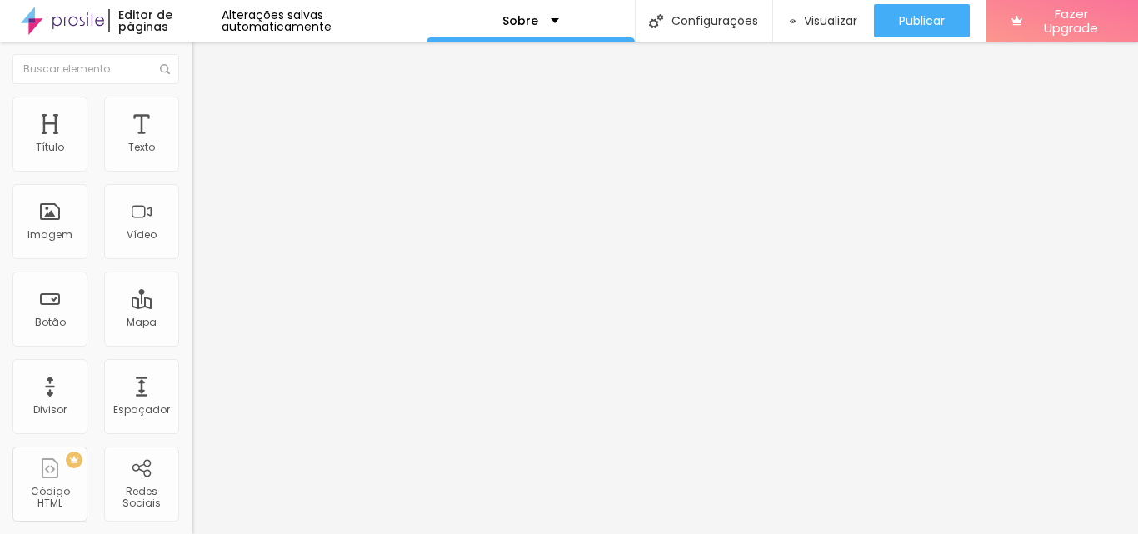
type input "0.8"
type input "0.7"
type input "0.6"
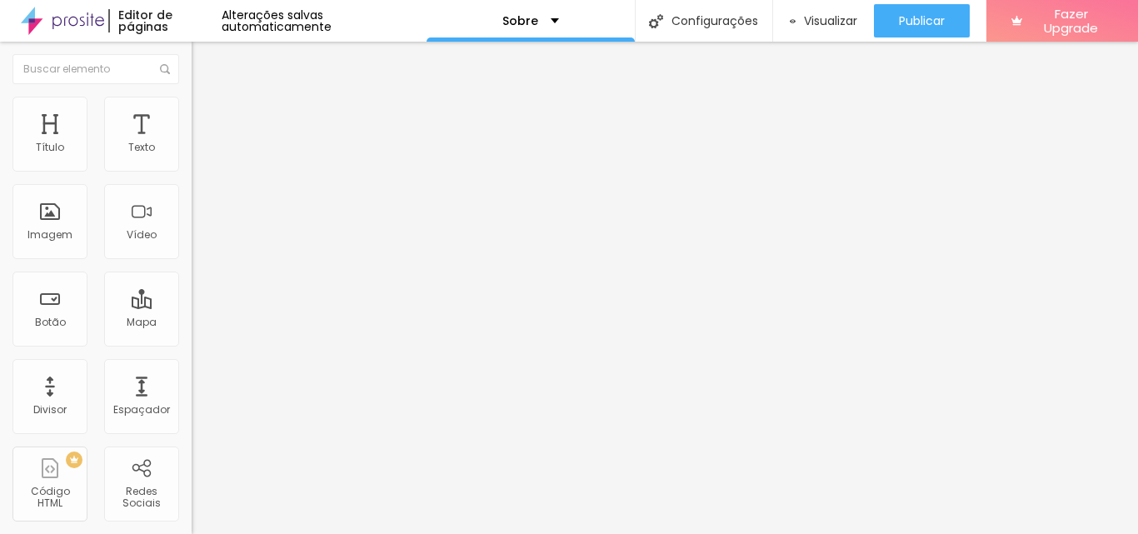
type input "0.6"
type input "14"
type input "15"
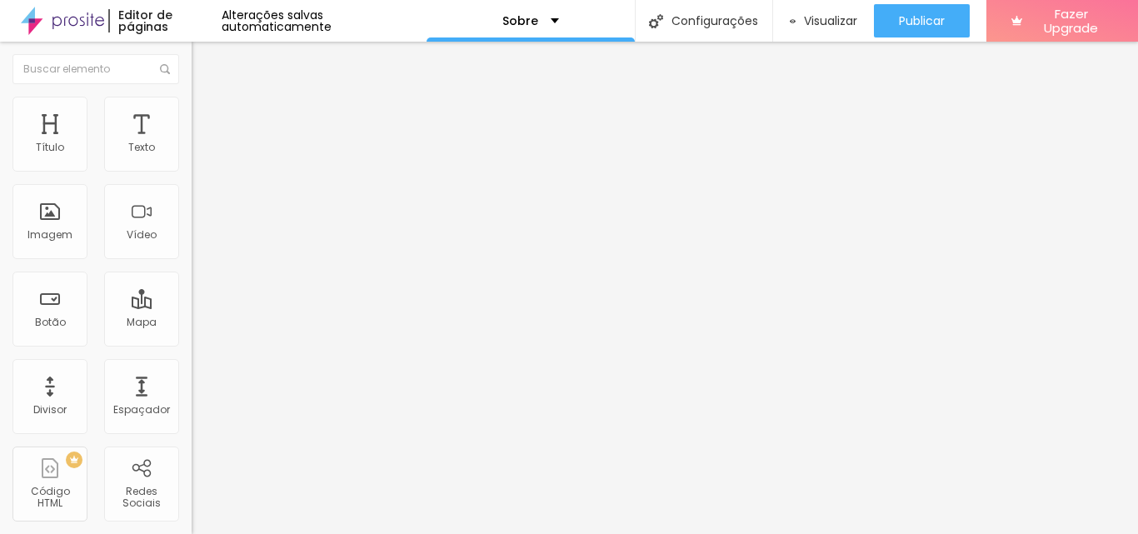
type input "15"
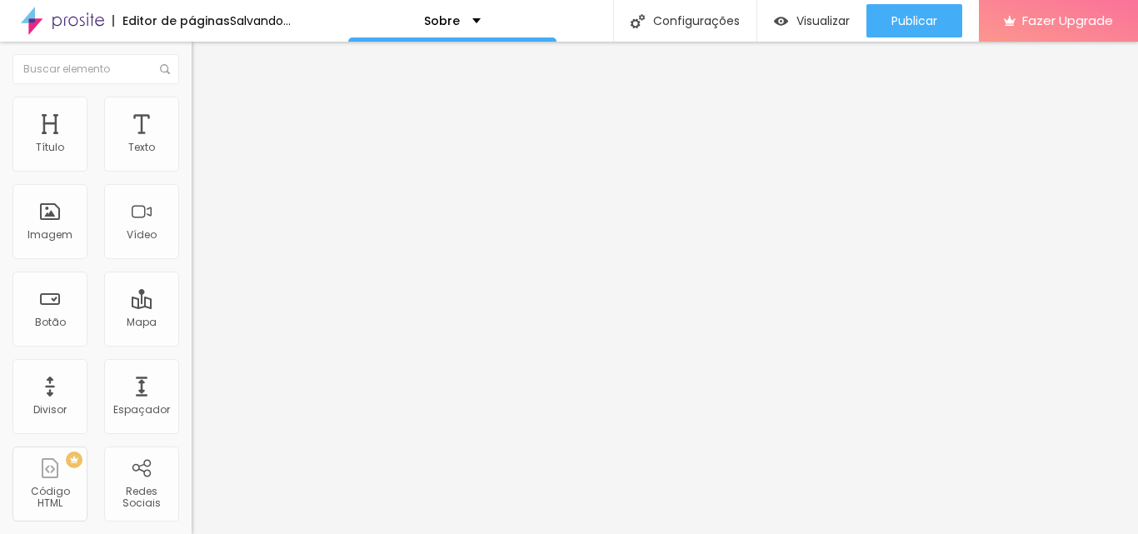
type input "16"
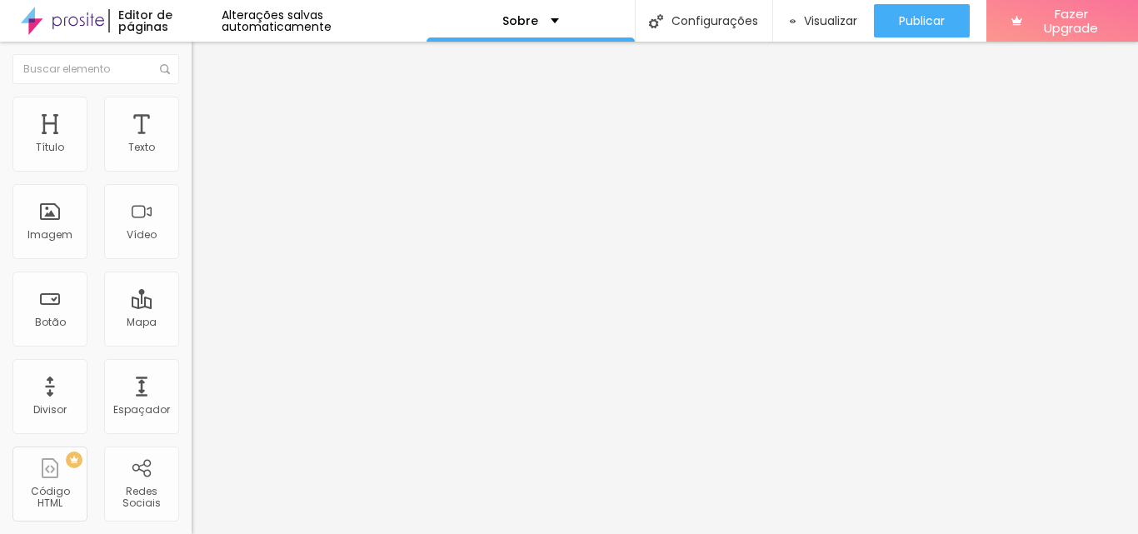
click at [192, 307] on input "range" at bounding box center [245, 313] width 107 height 13
type input "15"
click at [192, 307] on input "range" at bounding box center [245, 313] width 107 height 13
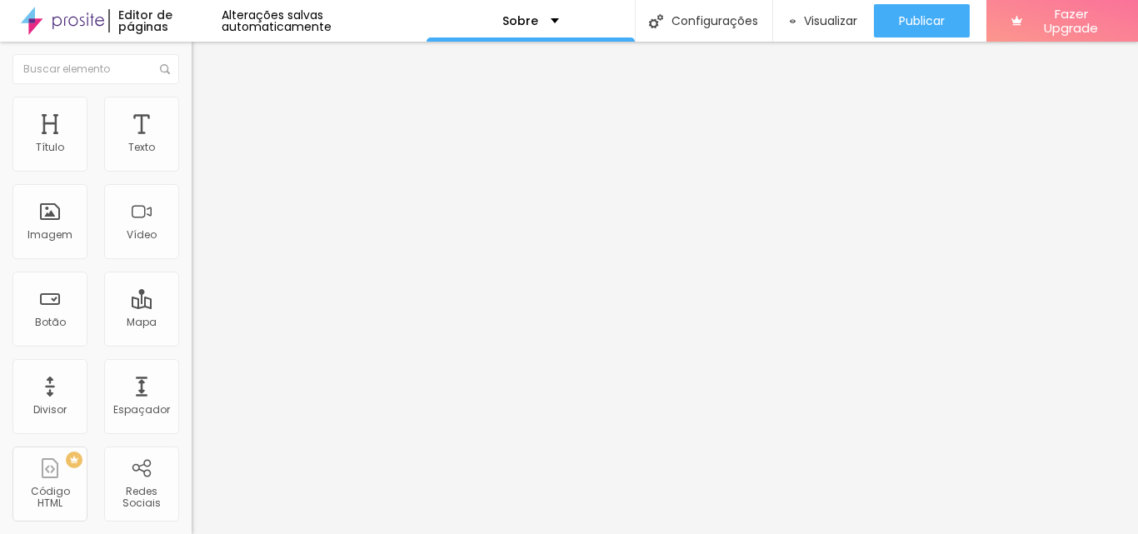
type input "5"
type input "6"
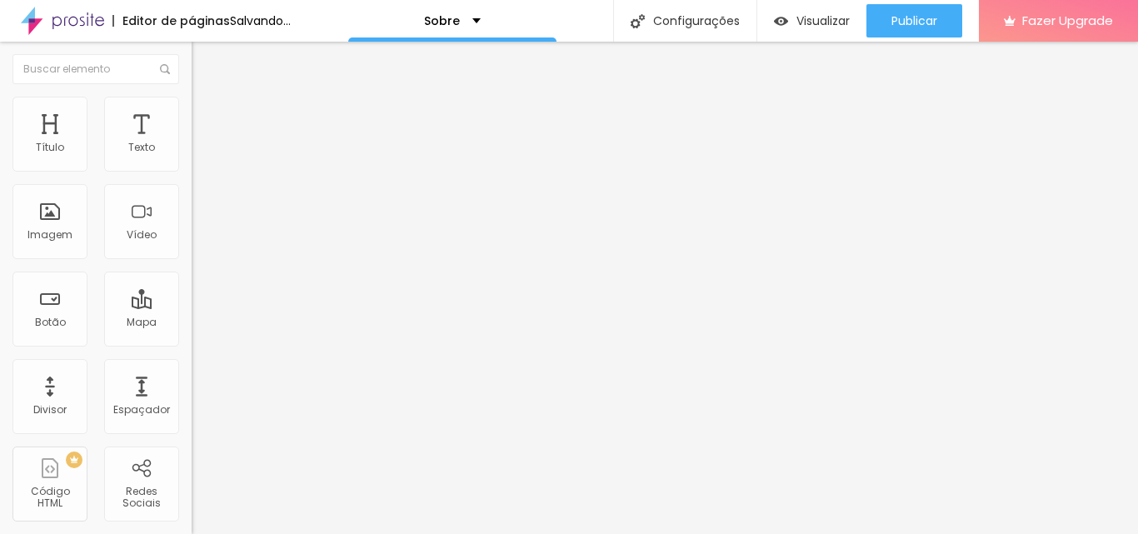
type input "7"
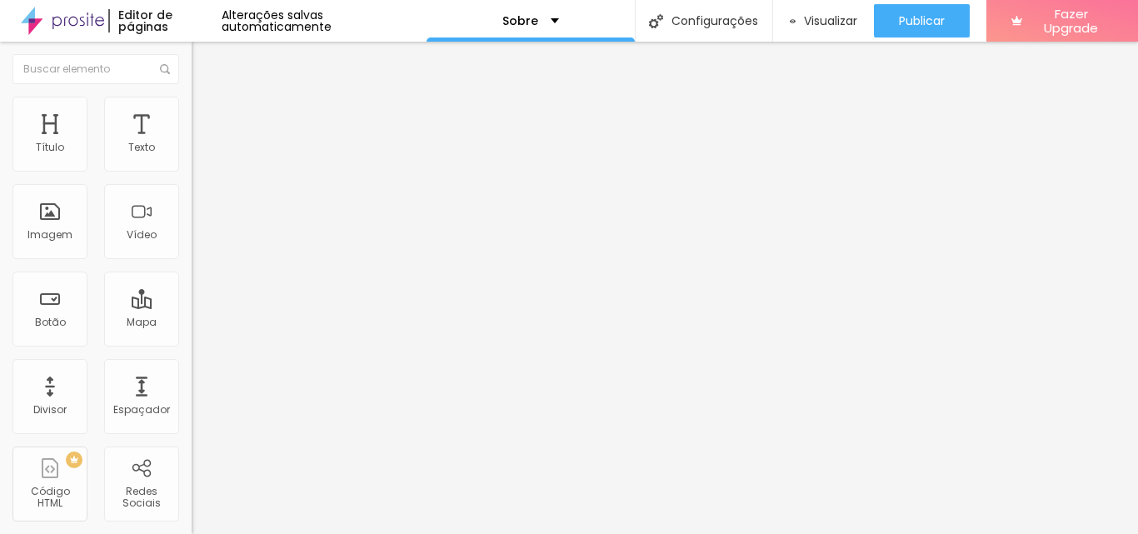
type input "6"
type input "5"
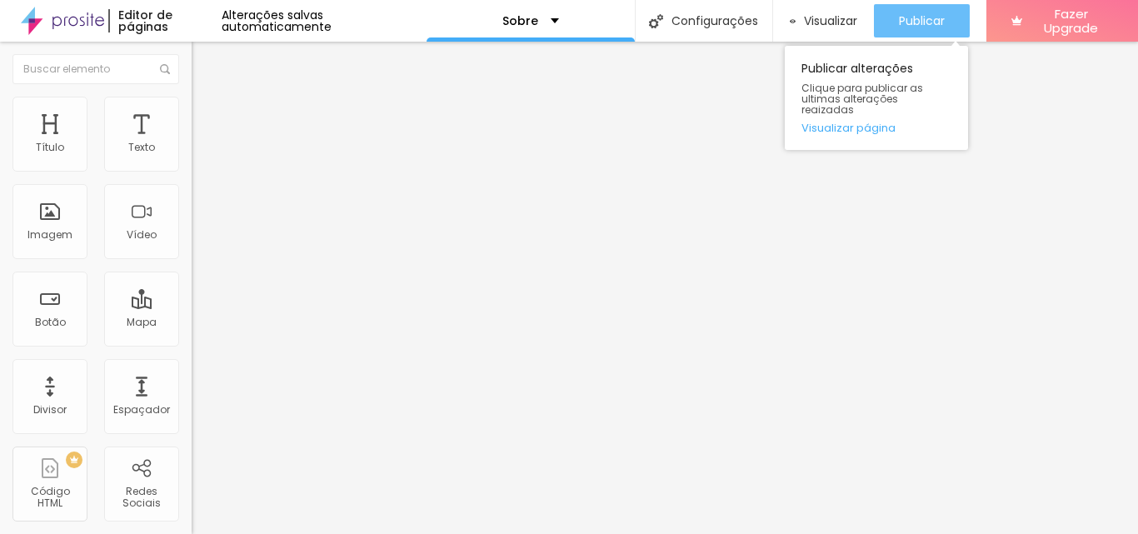
click at [942, 30] on div "Publicar" at bounding box center [922, 20] width 46 height 33
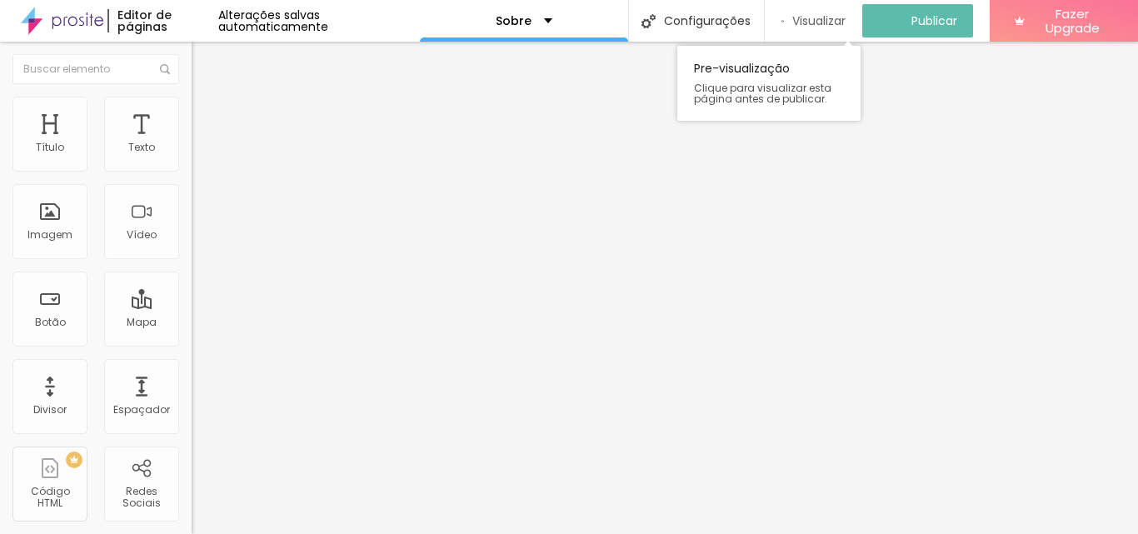
click at [812, 20] on span "Visualizar" at bounding box center [818, 20] width 53 height 13
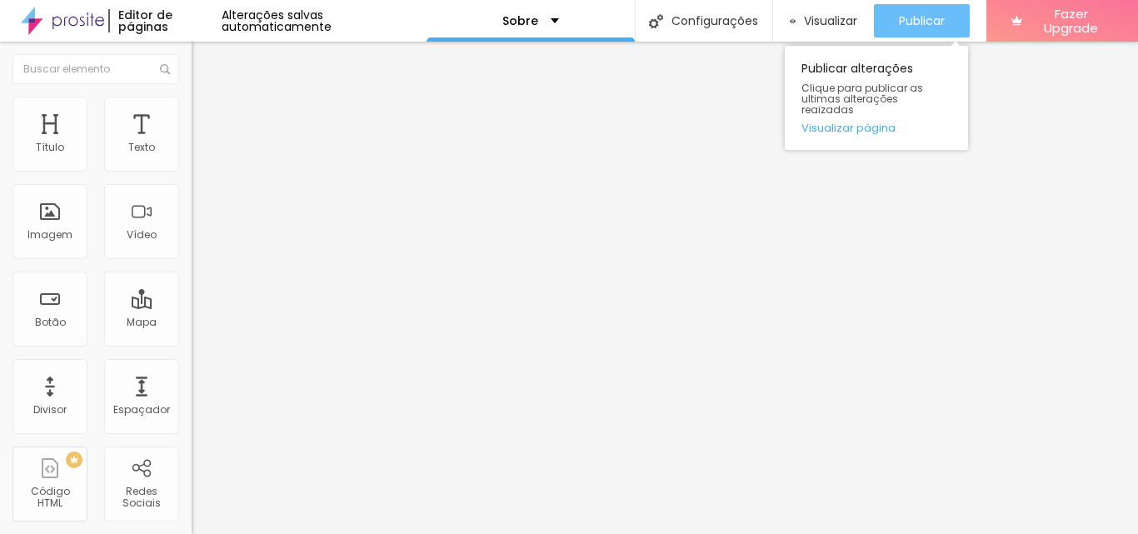
click at [919, 17] on span "Publicar" at bounding box center [922, 20] width 46 height 13
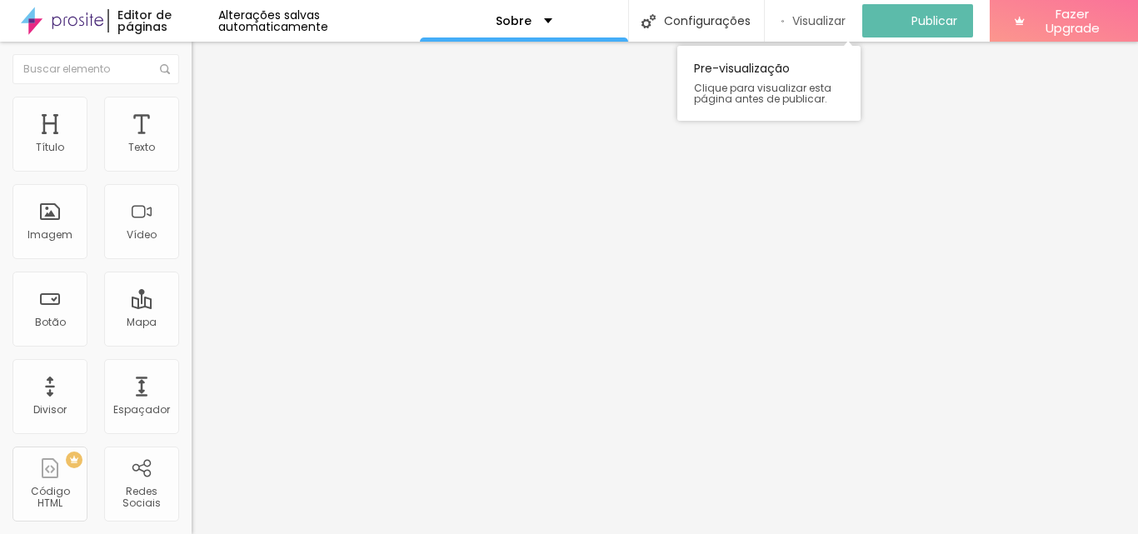
click at [806, 19] on span "Visualizar" at bounding box center [818, 20] width 53 height 13
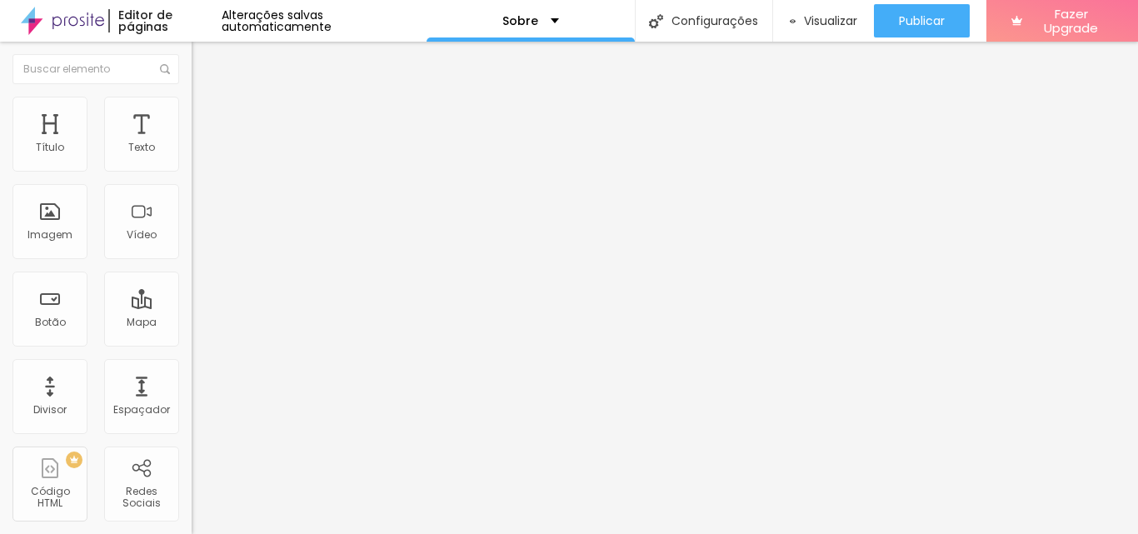
type input "1.6"
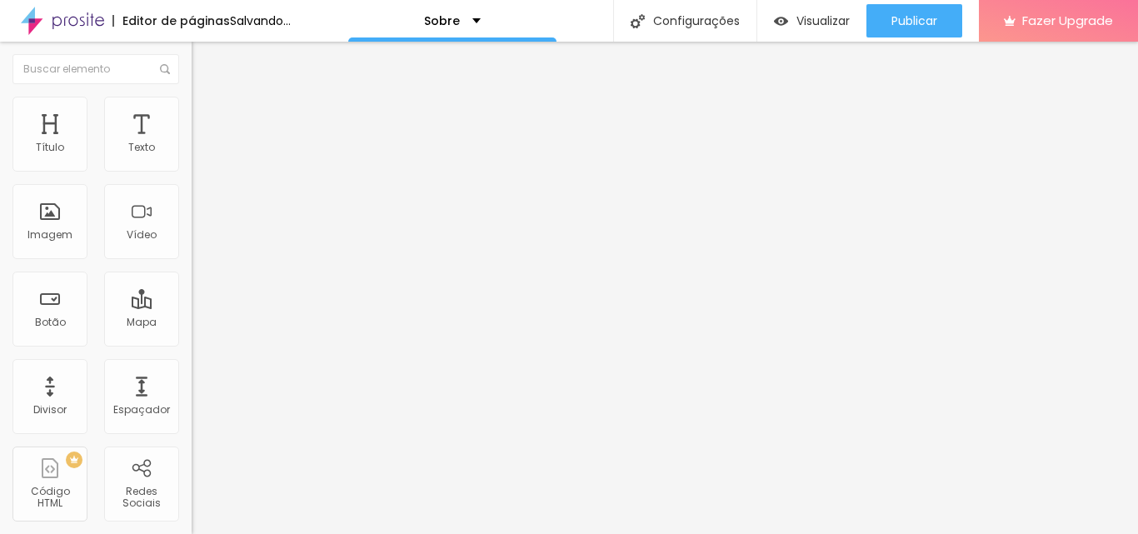
type input "1.7"
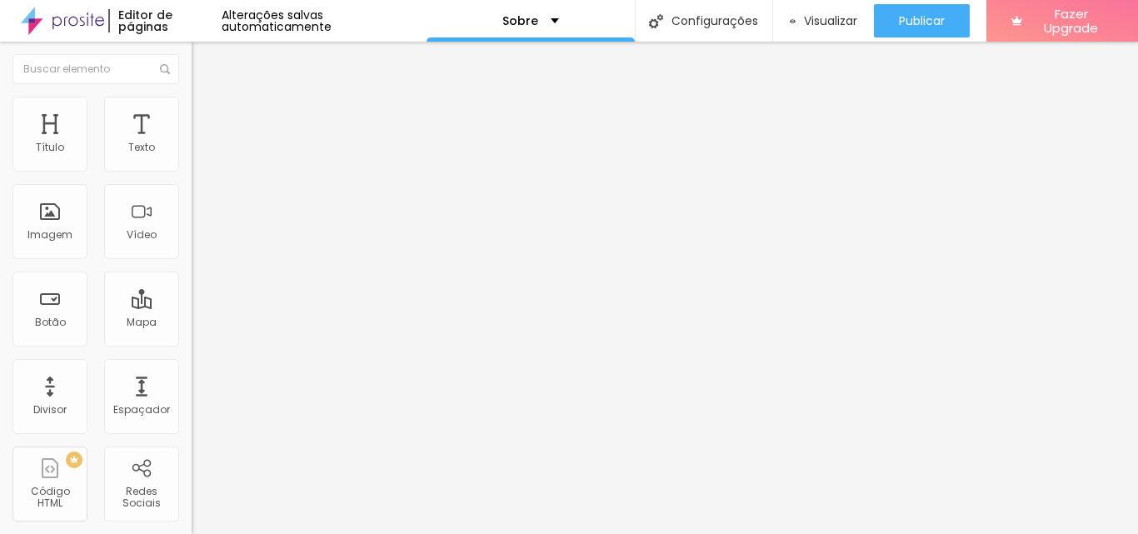
type input "14"
type input "13"
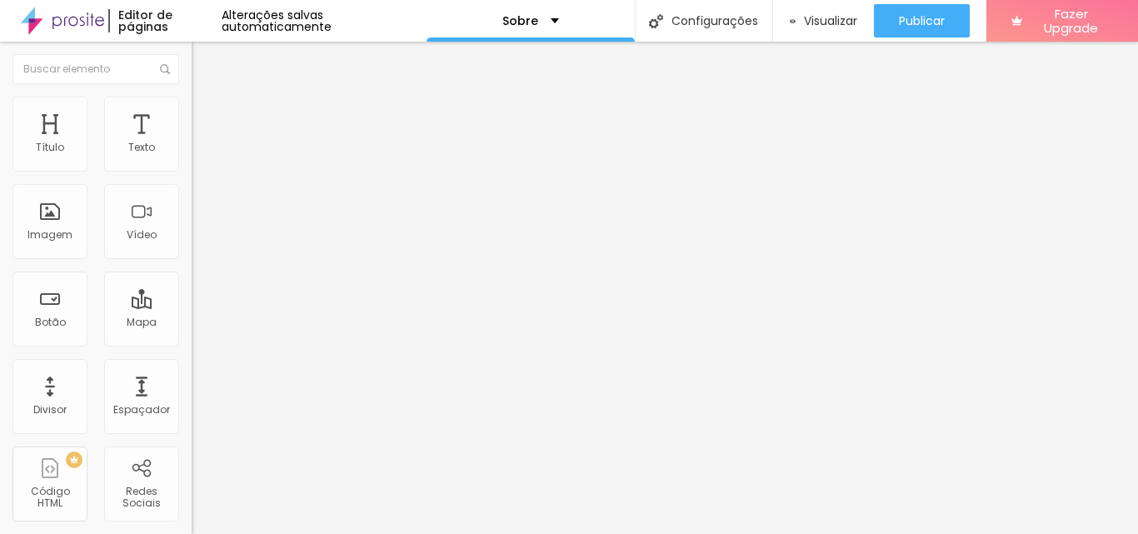
type input "14"
type input "16"
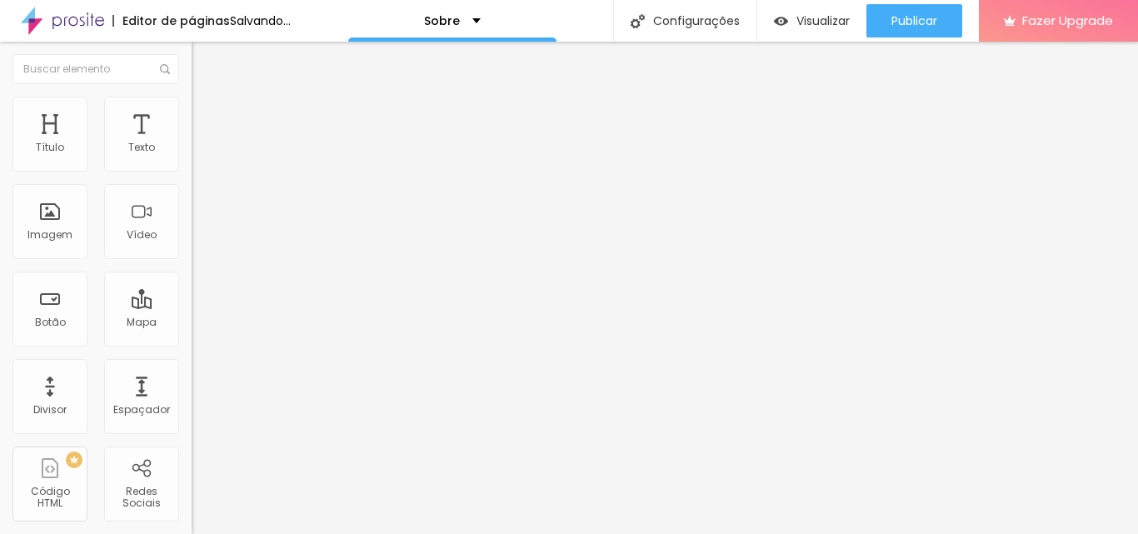
type input "17"
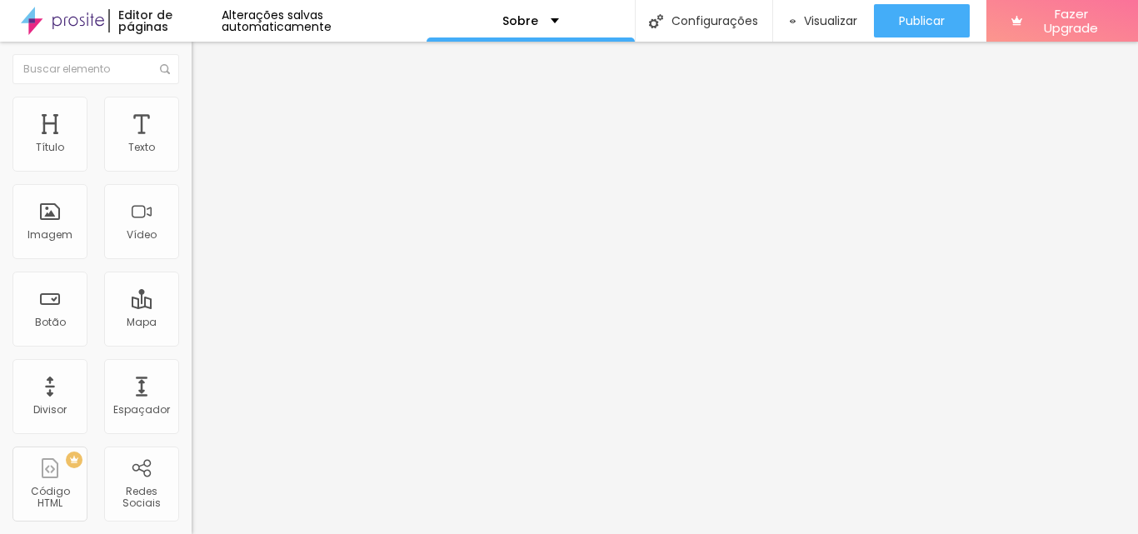
type input "16"
click at [192, 307] on input "range" at bounding box center [245, 313] width 107 height 13
type input "4"
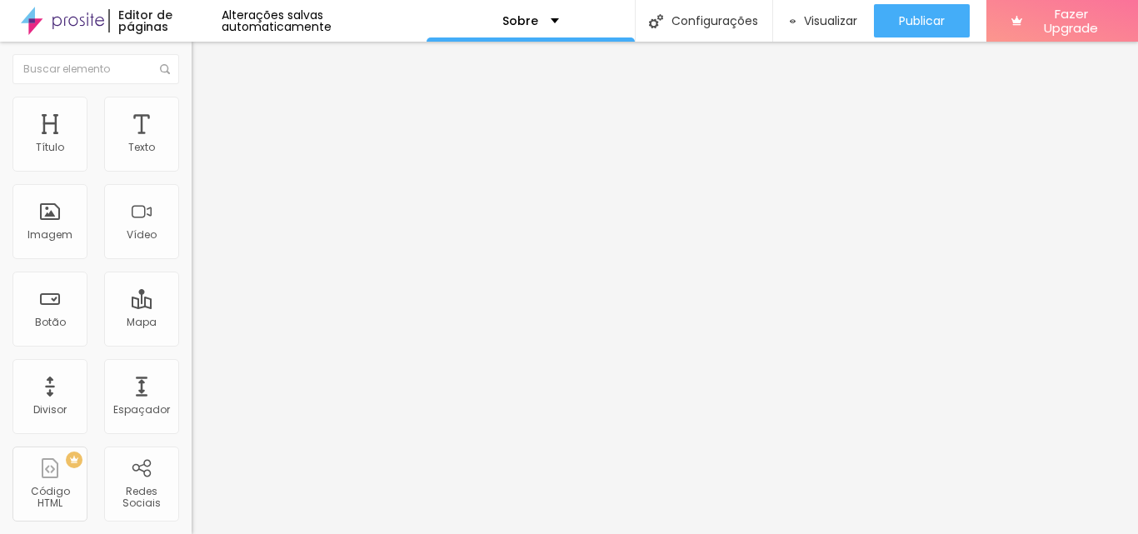
type input "4"
type input "3"
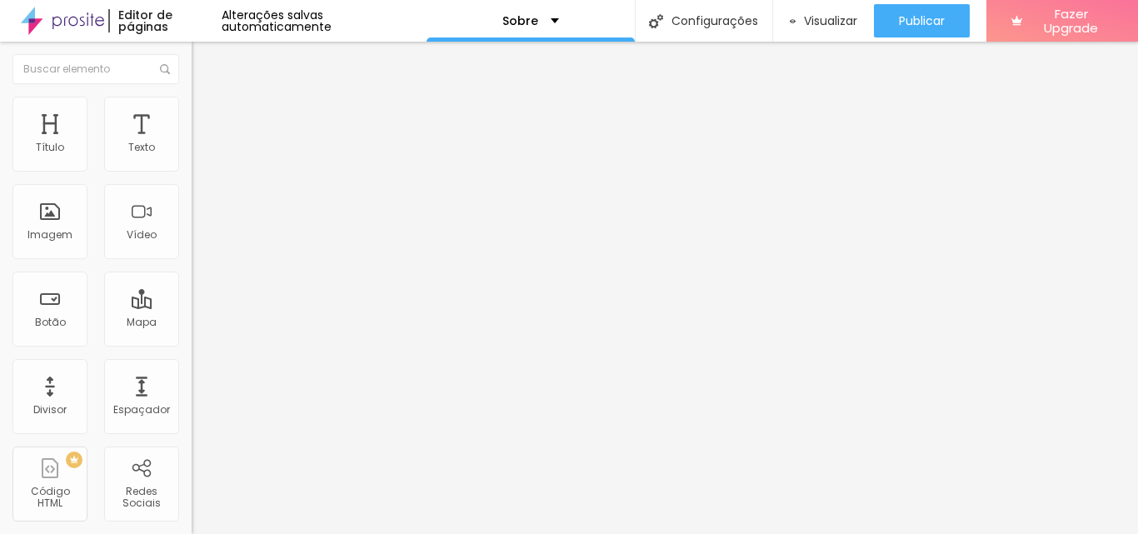
type input "0.5"
type input "0.4"
type input "0.3"
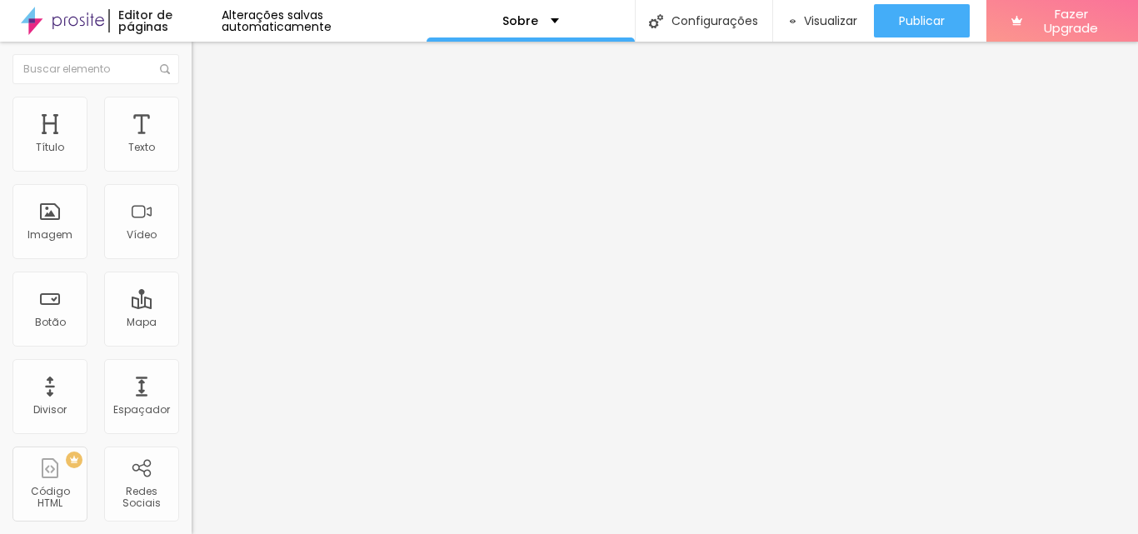
type input "0.3"
type input "0.2"
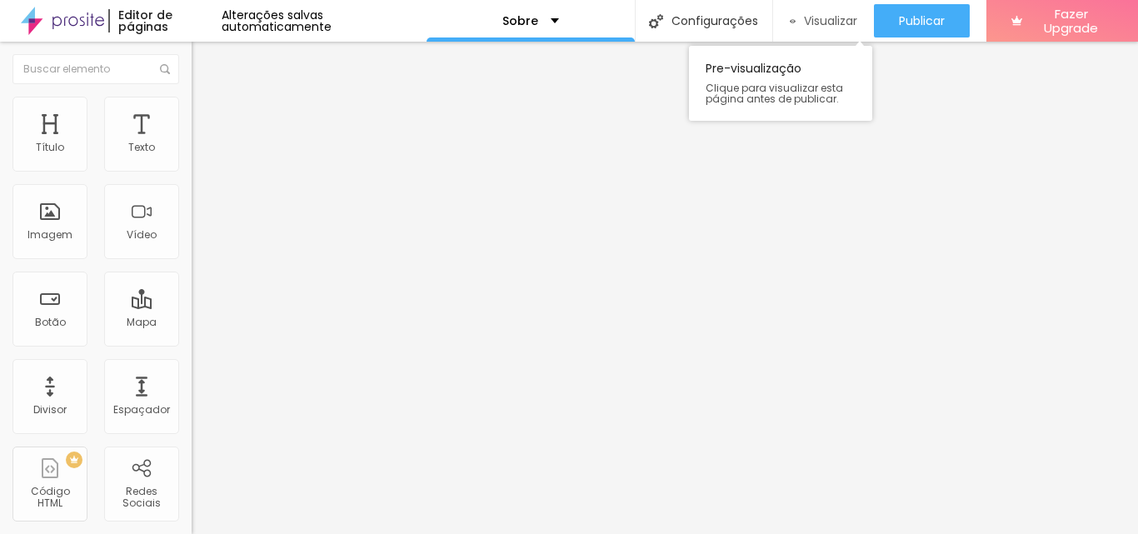
click at [790, 10] on div "Visualizar" at bounding box center [824, 20] width 68 height 33
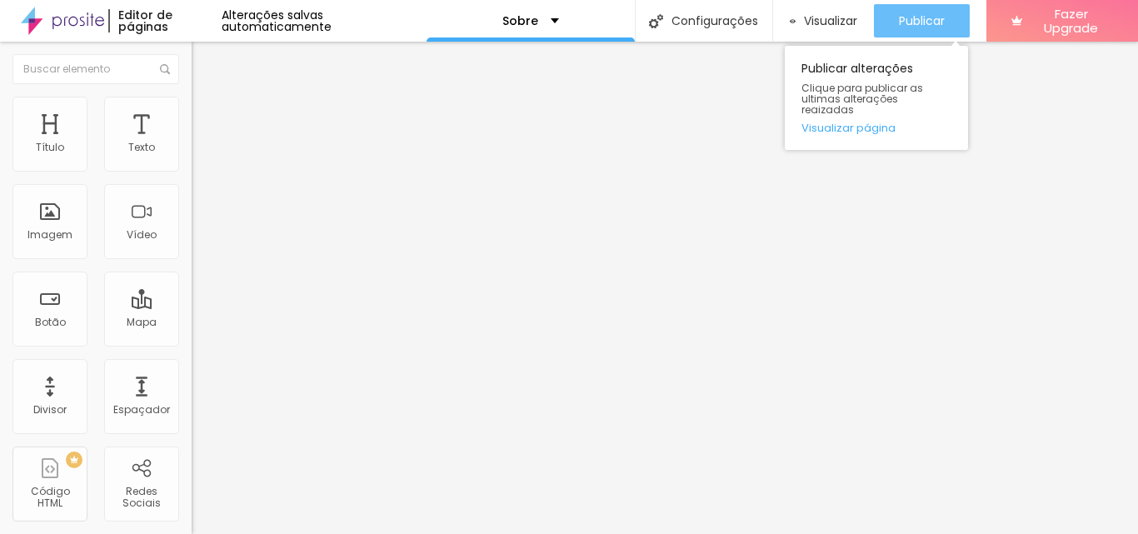
click at [907, 22] on span "Publicar" at bounding box center [922, 20] width 46 height 13
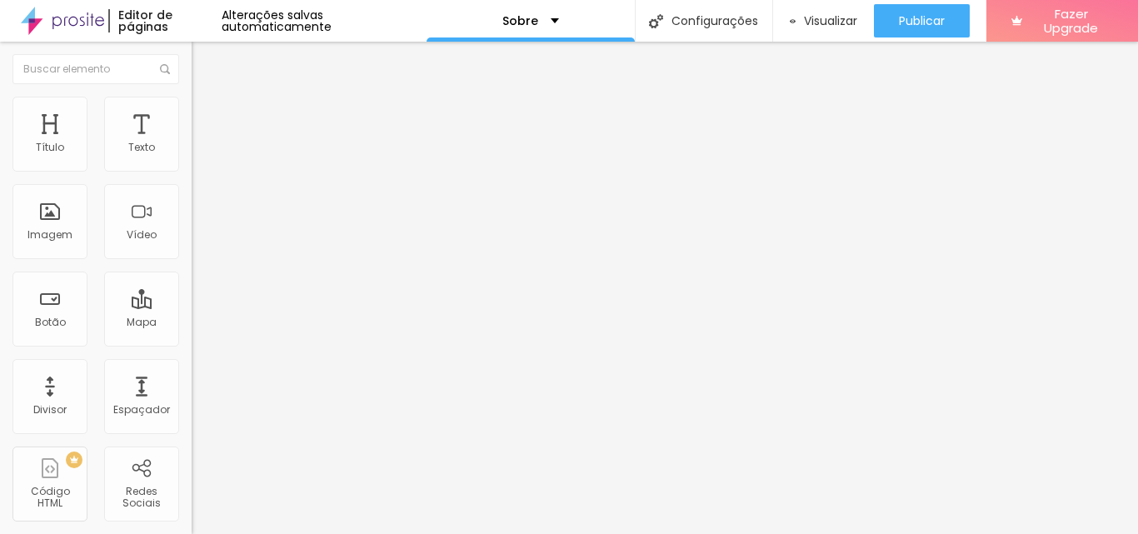
click at [192, 212] on div at bounding box center [288, 205] width 192 height 13
click at [192, 237] on img at bounding box center [198, 232] width 12 height 12
click at [192, 224] on img at bounding box center [198, 218] width 12 height 12
